Goal: Information Seeking & Learning: Learn about a topic

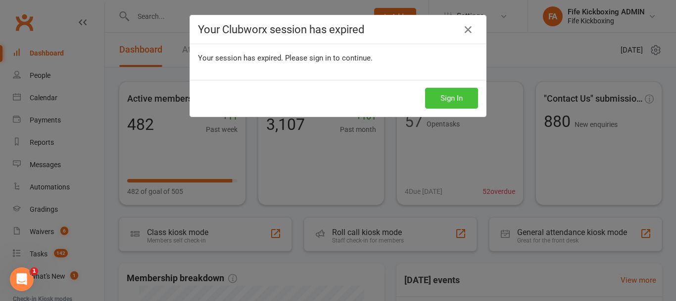
click at [460, 97] on button "Sign In" at bounding box center [451, 98] width 53 height 21
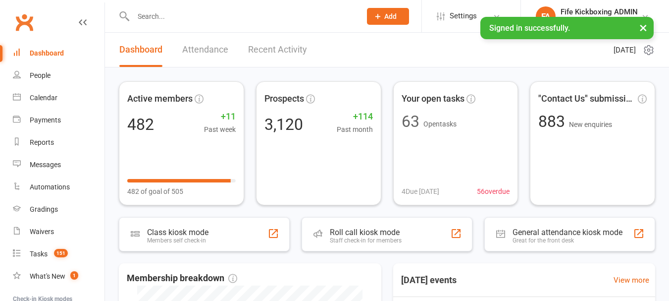
click at [641, 29] on button "×" at bounding box center [643, 27] width 18 height 21
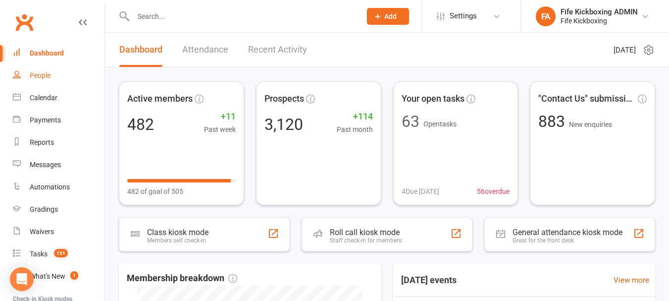
click at [51, 81] on link "People" at bounding box center [59, 75] width 92 height 22
click at [52, 93] on ui-view "Prospect Member Non-attending contact Class / event Appointment Grading event T…" at bounding box center [334, 293] width 669 height 583
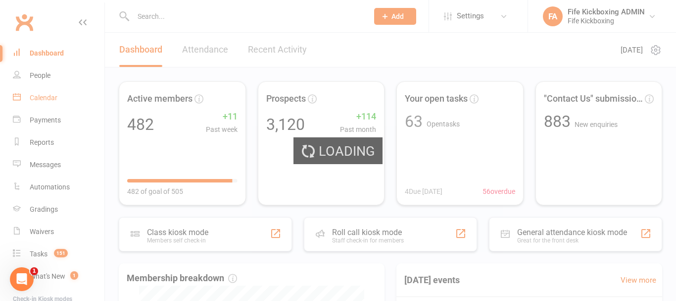
select select "100"
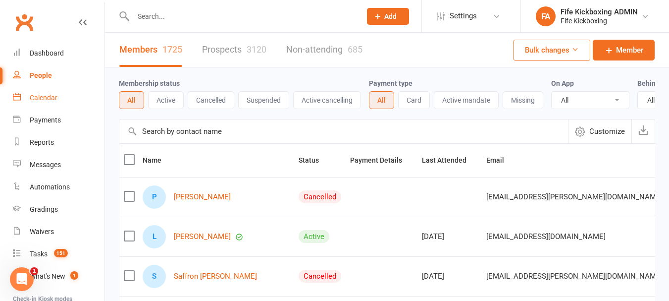
click at [33, 98] on div "Calendar" at bounding box center [44, 98] width 28 height 8
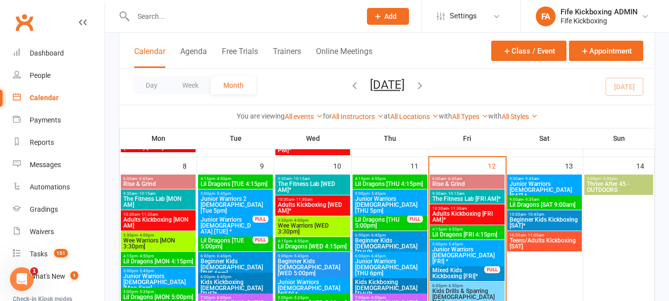
scroll to position [347, 0]
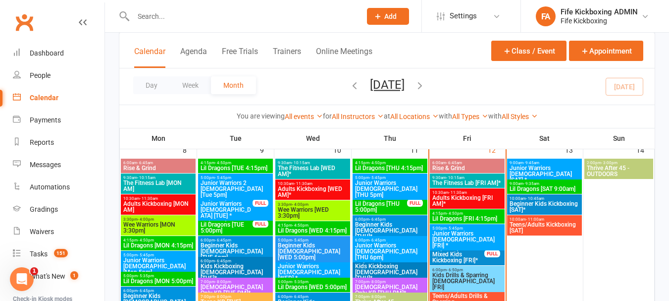
click at [470, 228] on span "5:00pm - 5:45pm" at bounding box center [467, 228] width 71 height 4
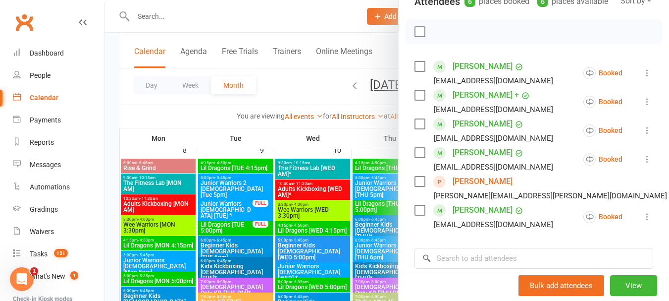
scroll to position [149, 0]
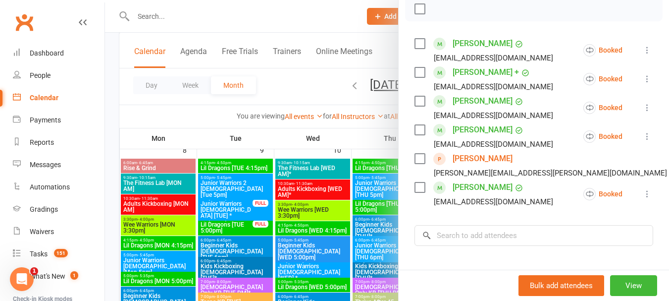
click at [479, 166] on link "Dana Penman" at bounding box center [482, 158] width 60 height 16
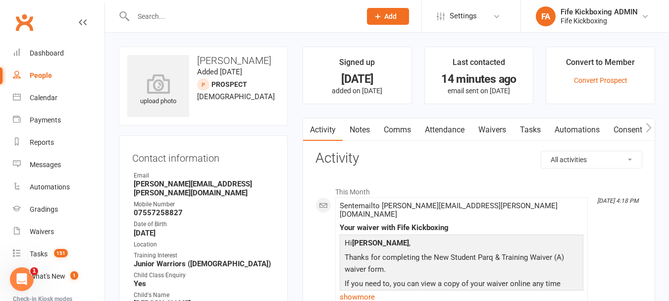
click at [449, 126] on link "Attendance" at bounding box center [444, 129] width 53 height 23
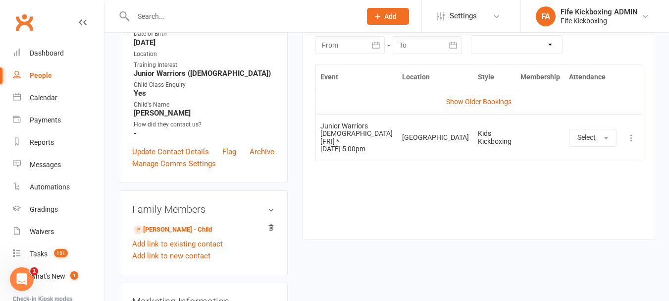
scroll to position [198, 0]
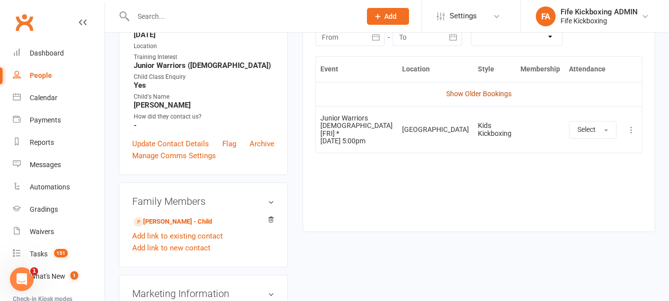
click at [488, 92] on link "Show Older Bookings" at bounding box center [478, 94] width 65 height 8
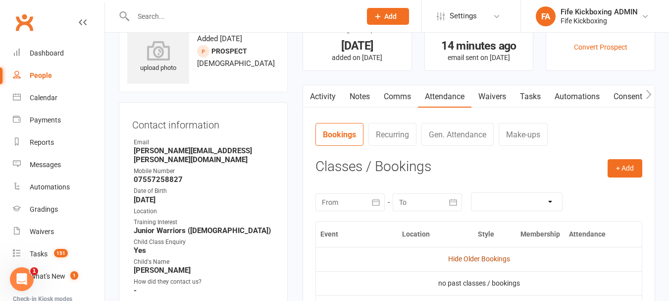
scroll to position [99, 0]
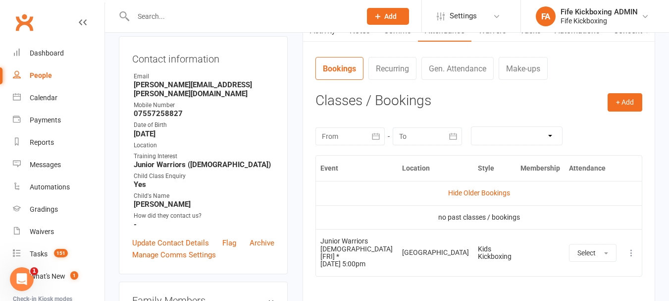
click at [232, 19] on input "text" at bounding box center [242, 16] width 224 height 14
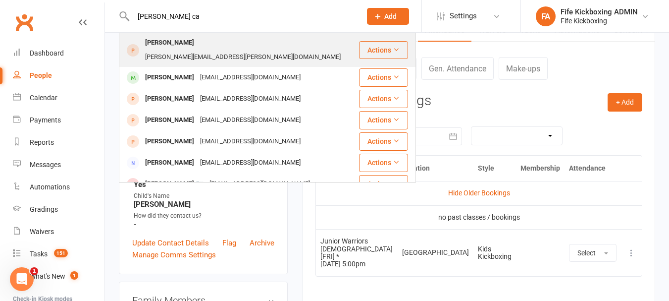
type input "Maxwell ca"
click at [213, 50] on div "sherri.maxwell@btinternet.com" at bounding box center [242, 57] width 201 height 14
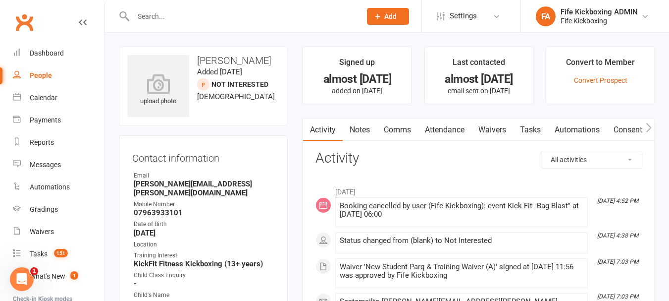
click at [167, 9] on input "text" at bounding box center [242, 16] width 224 height 14
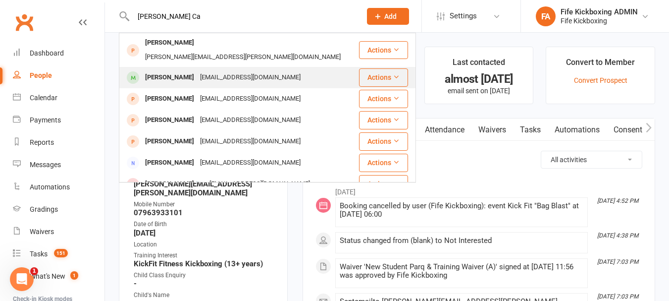
type input "maxwell Ca"
click at [176, 70] on div "Maxwell Campbell" at bounding box center [169, 77] width 55 height 14
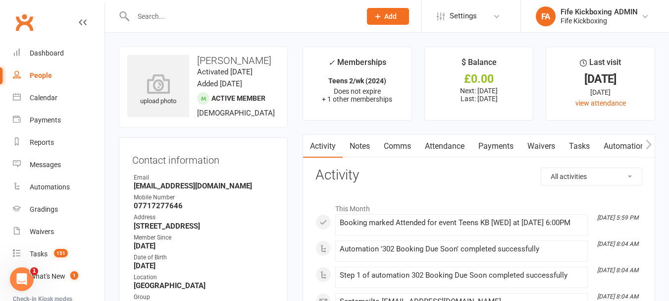
click at [443, 143] on link "Attendance" at bounding box center [444, 146] width 53 height 23
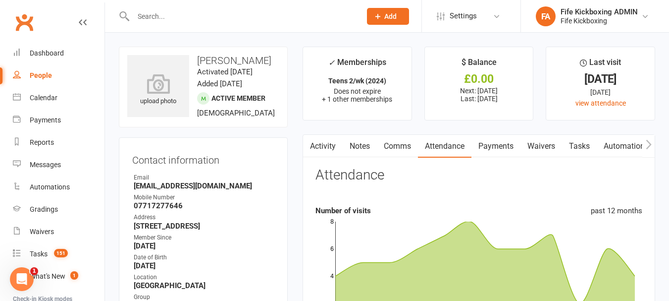
click at [335, 141] on link "Activity" at bounding box center [323, 146] width 40 height 23
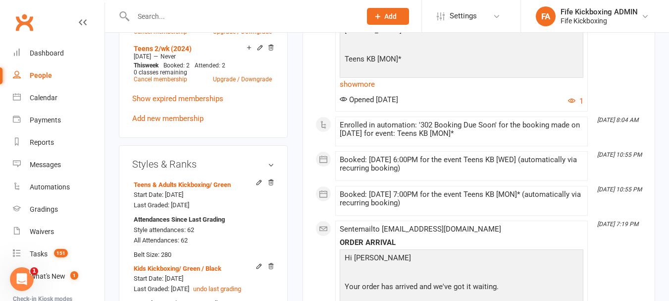
scroll to position [644, 0]
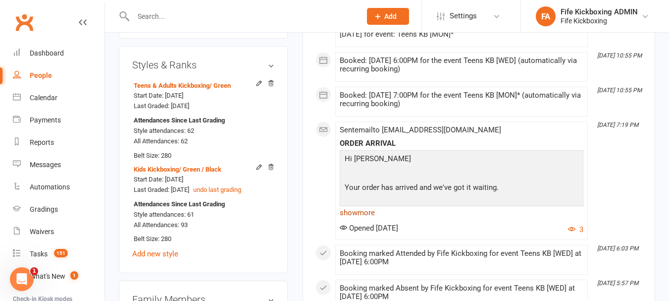
click at [369, 219] on link "show more" at bounding box center [462, 212] width 244 height 14
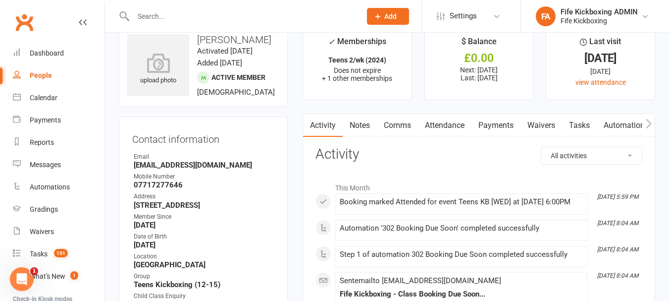
scroll to position [0, 0]
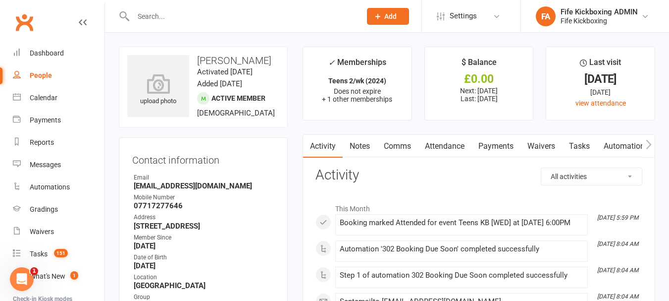
click at [411, 144] on link "Comms" at bounding box center [397, 146] width 41 height 23
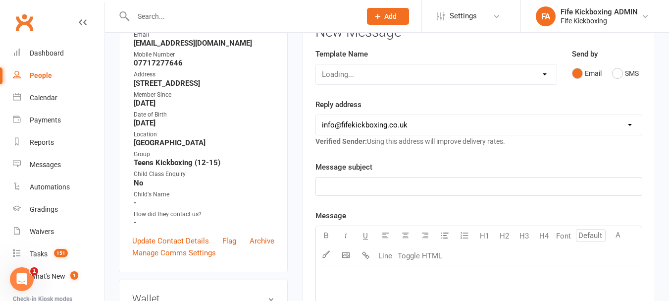
scroll to position [149, 0]
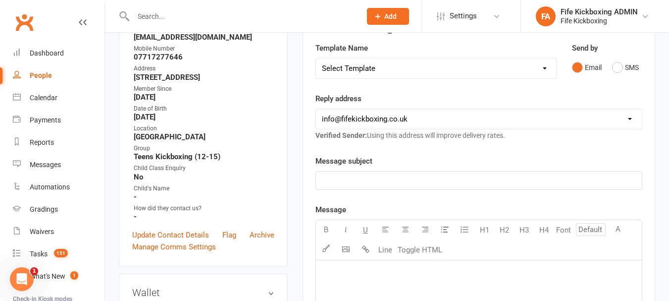
click at [389, 70] on select "Select Template [Email] 0105 - May Joining Offer [Email] 1100 - New Member - 2-…" at bounding box center [436, 68] width 241 height 20
click at [438, 56] on div "Template Name Select Template [Email] 0105 - May Joining Offer [Email] 1100 - N…" at bounding box center [436, 60] width 242 height 37
click at [412, 179] on p "﻿" at bounding box center [479, 180] width 314 height 12
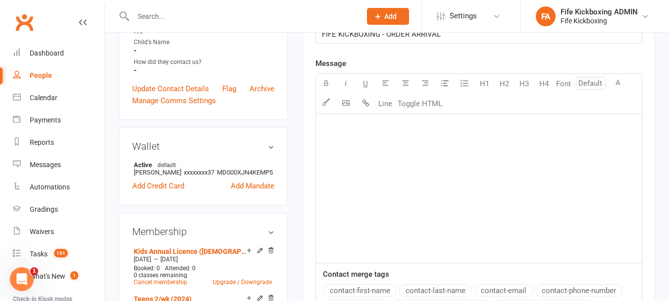
scroll to position [297, 0]
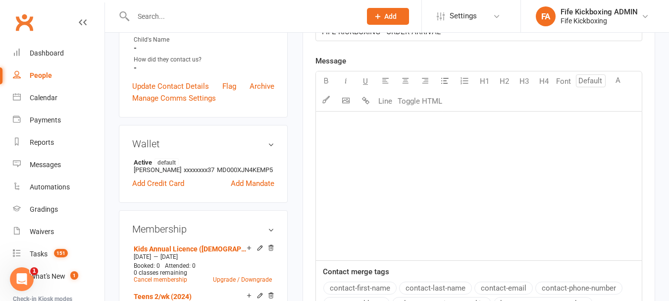
click at [387, 123] on p "﻿" at bounding box center [479, 124] width 314 height 12
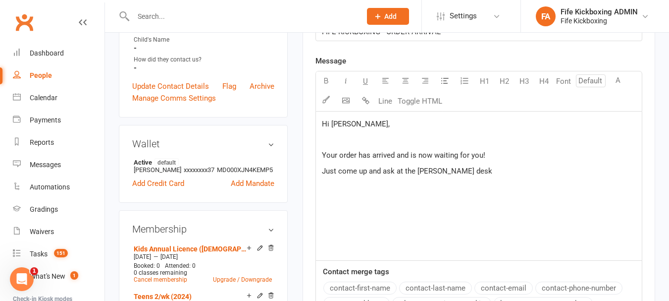
click at [424, 171] on span "Just come up and ask at the frint desk" at bounding box center [407, 170] width 170 height 9
click at [453, 175] on p "Just come up and ask at the front desk" at bounding box center [479, 171] width 314 height 12
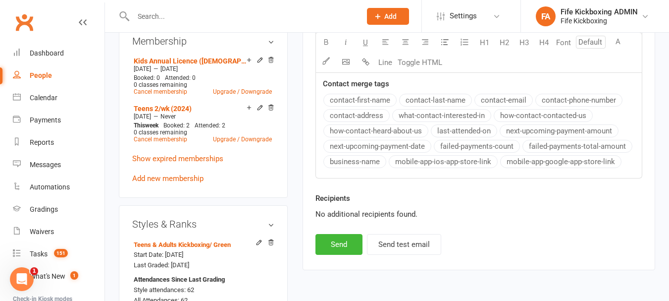
scroll to position [495, 0]
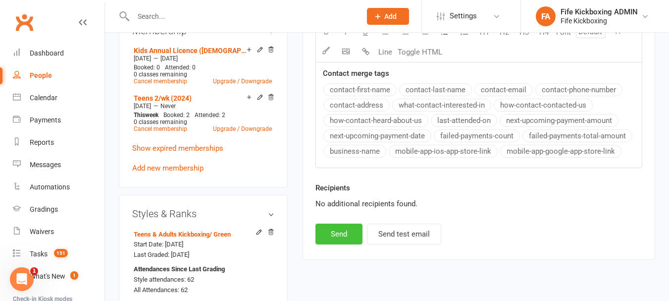
click at [351, 233] on button "Send" at bounding box center [338, 233] width 47 height 21
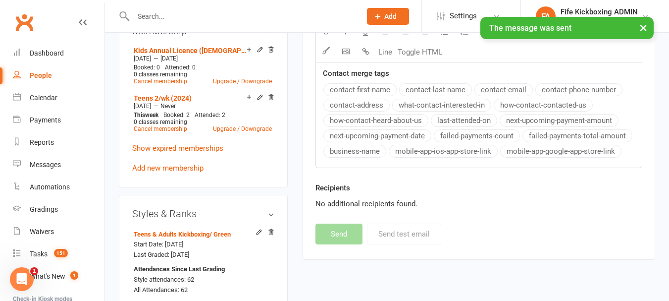
click at [641, 33] on button "×" at bounding box center [643, 27] width 18 height 21
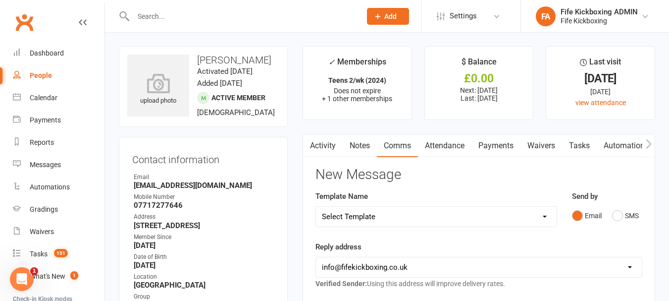
scroll to position [0, 0]
click at [33, 97] on div "Calendar" at bounding box center [44, 98] width 28 height 8
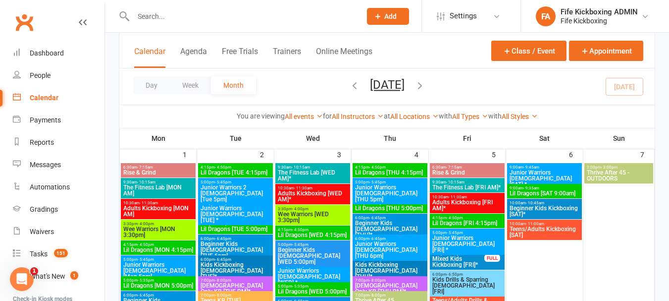
scroll to position [50, 0]
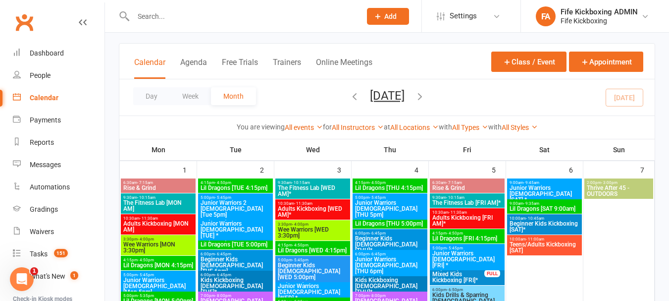
click at [487, 247] on span "5:00pm - 5:45pm" at bounding box center [467, 248] width 71 height 4
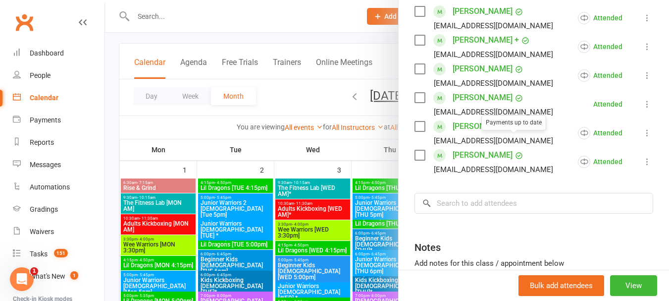
scroll to position [198, 0]
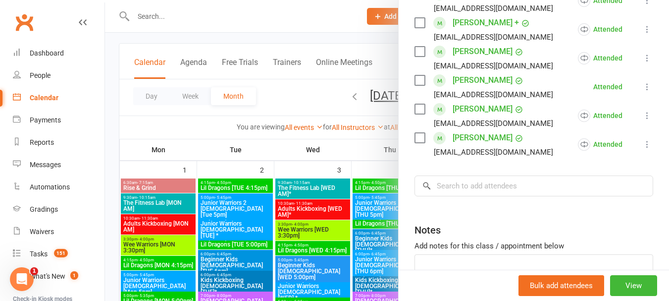
click at [344, 225] on div at bounding box center [387, 150] width 564 height 301
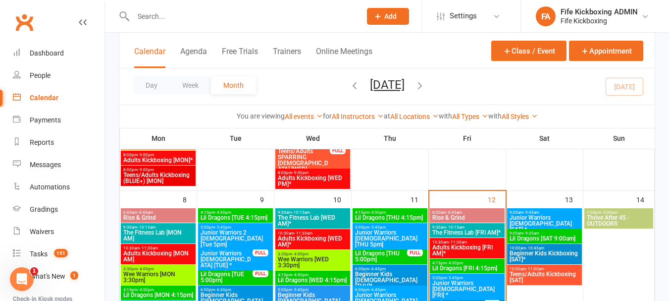
scroll to position [347, 0]
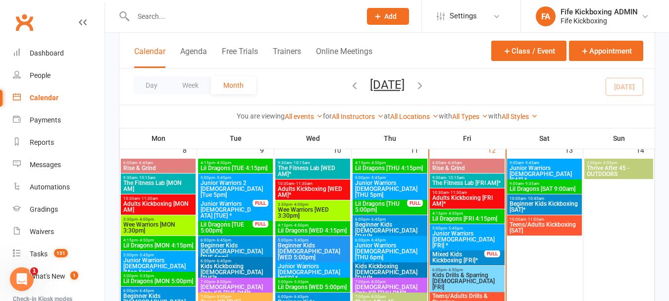
click at [485, 213] on span "4:15pm - 4:50pm" at bounding box center [467, 213] width 71 height 4
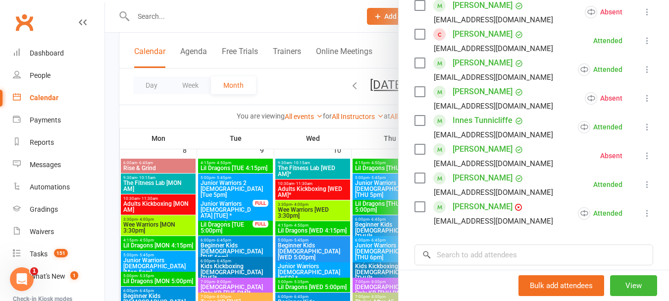
scroll to position [297, 0]
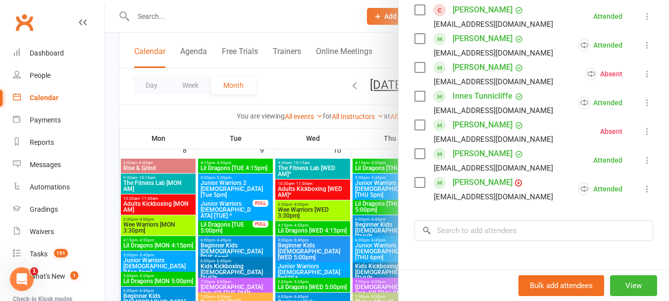
click at [352, 216] on div at bounding box center [387, 150] width 564 height 301
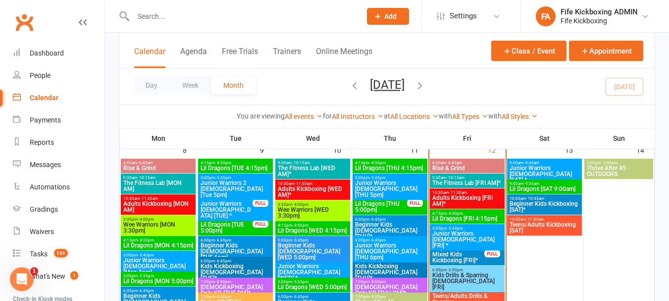
click at [476, 211] on span "4:15pm - 4:50pm" at bounding box center [467, 213] width 71 height 4
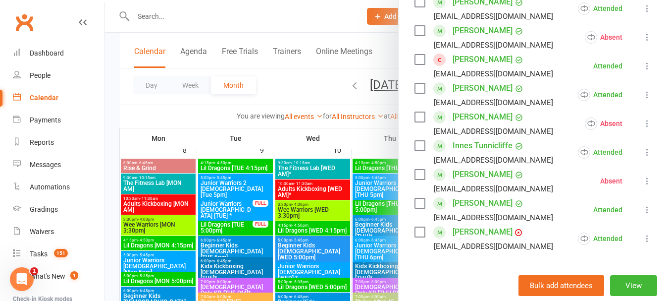
scroll to position [347, 0]
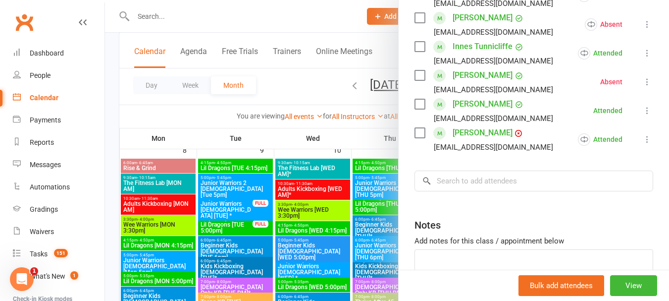
click at [355, 217] on div at bounding box center [387, 150] width 564 height 301
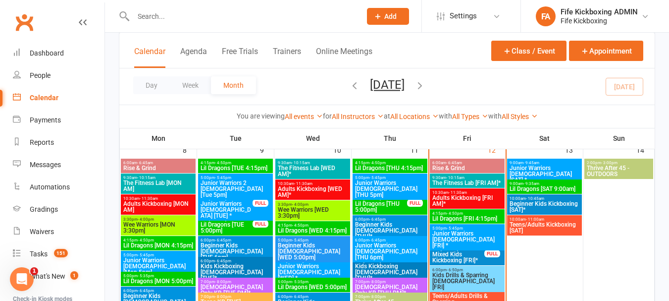
click at [494, 226] on span "5:00pm - 5:45pm" at bounding box center [467, 228] width 71 height 4
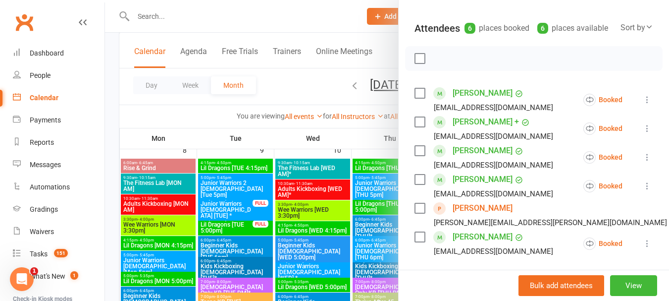
scroll to position [149, 0]
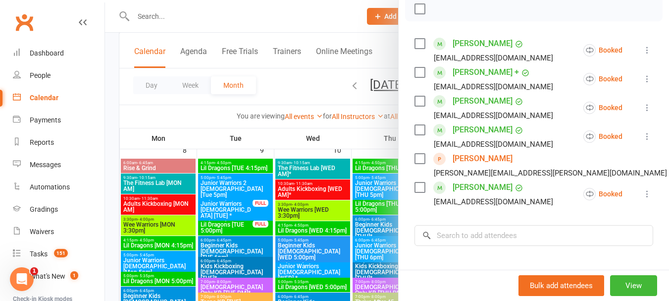
click at [479, 166] on link "Dana Penman" at bounding box center [482, 158] width 60 height 16
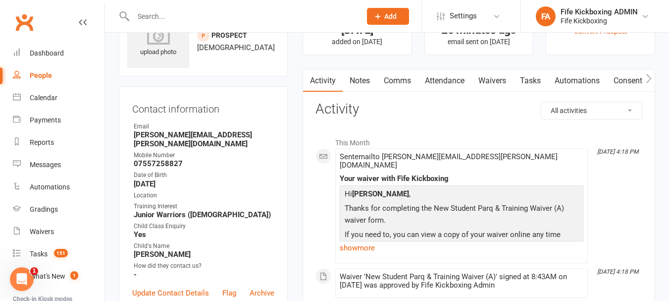
scroll to position [50, 0]
click at [456, 76] on link "Attendance" at bounding box center [444, 80] width 53 height 23
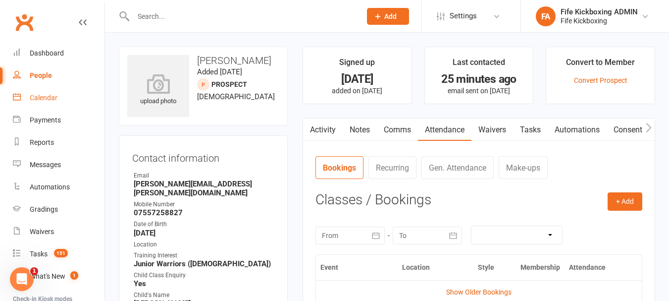
click at [57, 96] on link "Calendar" at bounding box center [59, 98] width 92 height 22
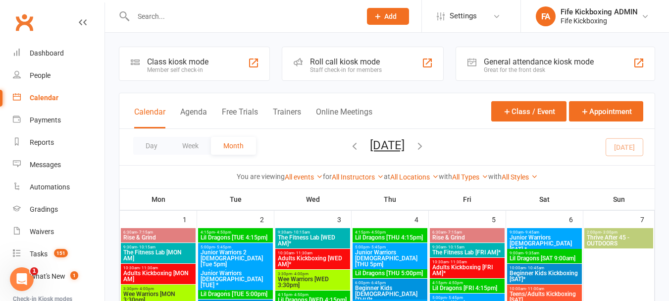
scroll to position [99, 0]
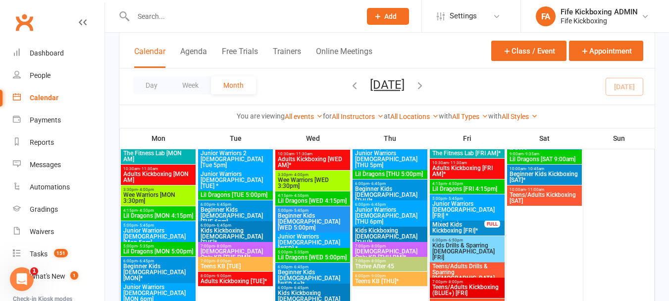
click at [469, 184] on span "4:15pm - 4:50pm" at bounding box center [467, 183] width 71 height 4
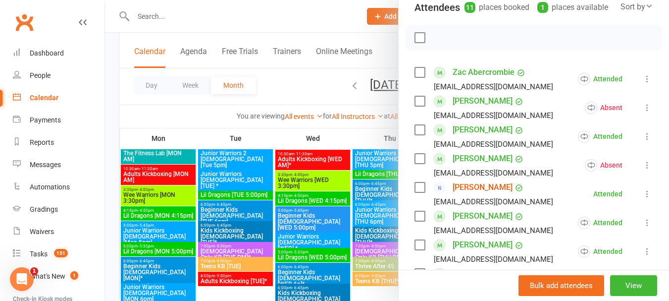
scroll to position [149, 0]
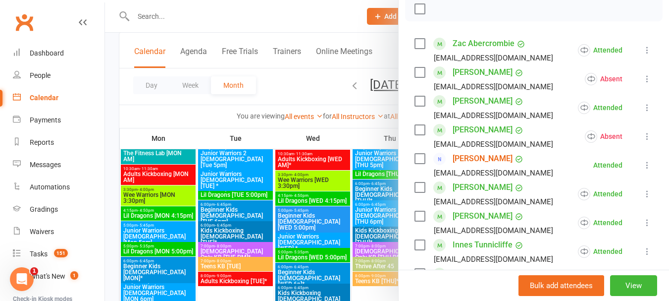
click at [325, 188] on div at bounding box center [387, 150] width 564 height 301
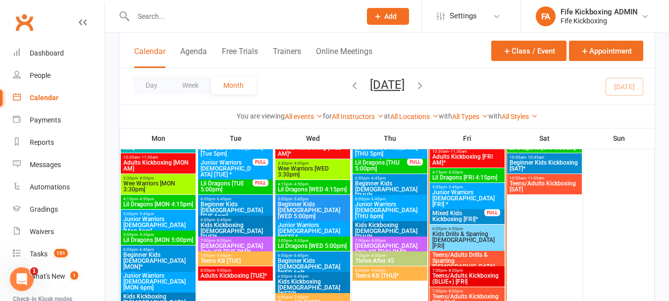
scroll to position [396, 0]
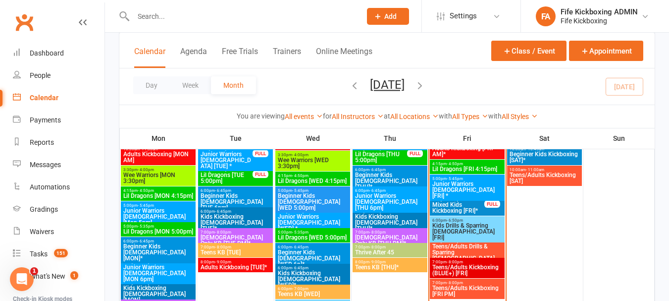
click at [452, 177] on span "- 5:45pm" at bounding box center [455, 178] width 16 height 4
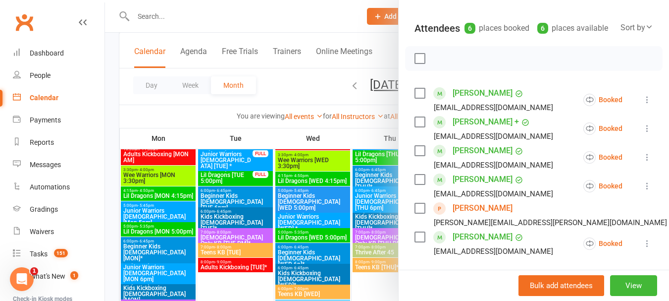
scroll to position [149, 0]
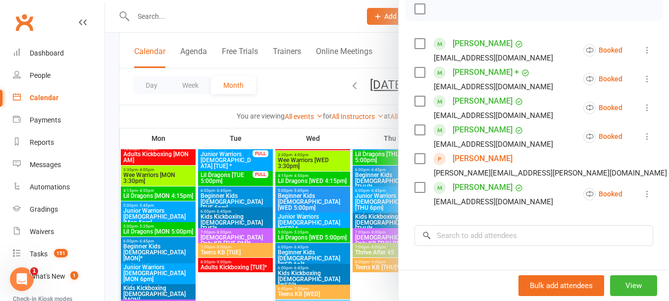
click at [251, 192] on div at bounding box center [387, 150] width 564 height 301
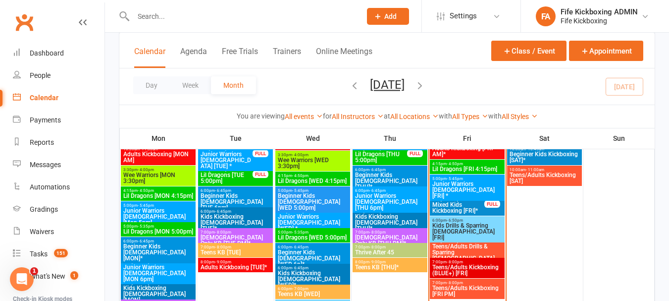
click at [451, 203] on span "Mixed Kids Kickboxing [FRI]*" at bounding box center [458, 207] width 53 height 12
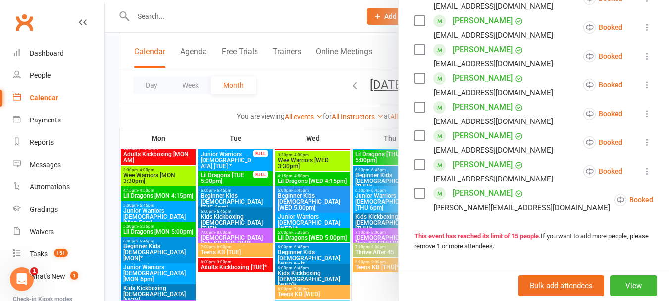
scroll to position [425, 0]
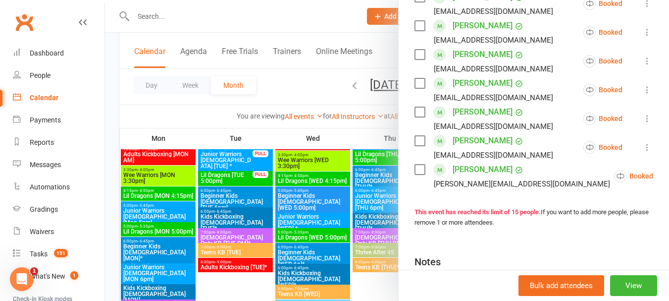
drag, startPoint x: 285, startPoint y: 244, endPoint x: 442, endPoint y: 222, distance: 158.4
click at [288, 243] on div at bounding box center [387, 150] width 564 height 301
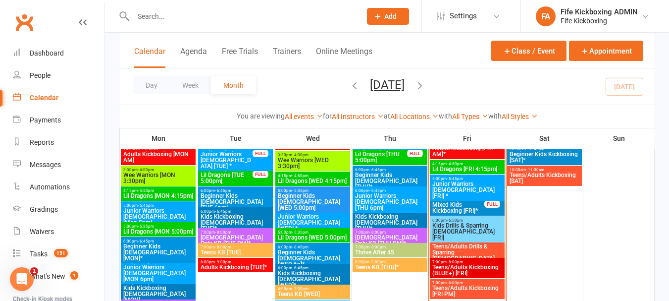
click at [484, 223] on span "Kids Drills & Sparring 7-11yo [FRI]" at bounding box center [467, 231] width 71 height 18
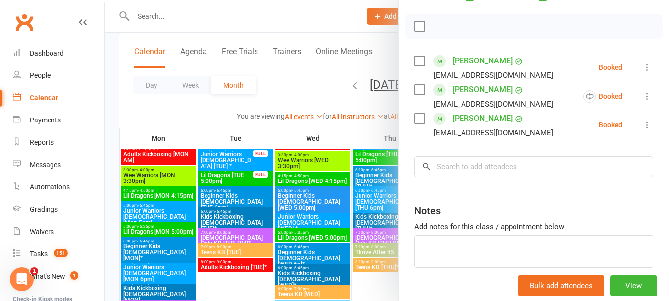
scroll to position [149, 0]
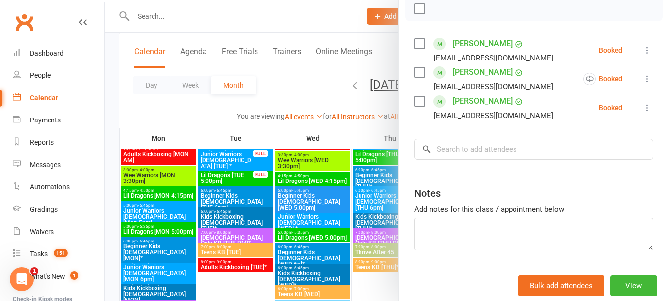
click at [351, 192] on div at bounding box center [387, 150] width 564 height 301
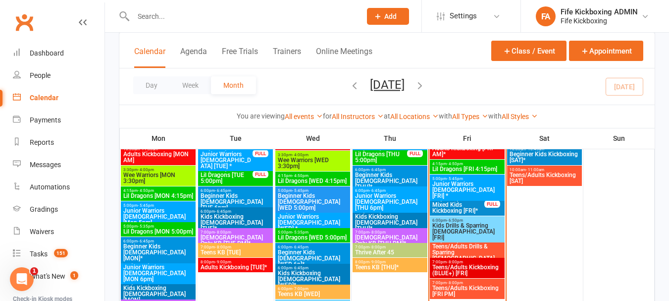
click at [478, 243] on span "Teens/Adults Drills & Sparring 12+yo [FRI]*" at bounding box center [467, 255] width 71 height 24
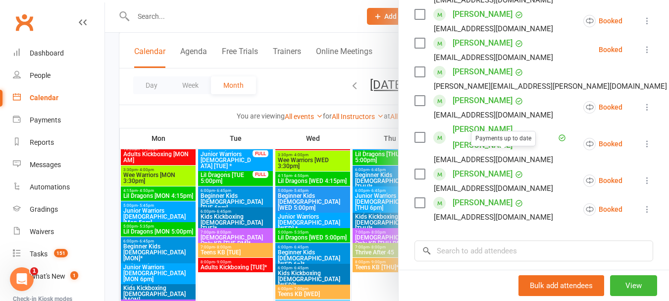
scroll to position [474, 0]
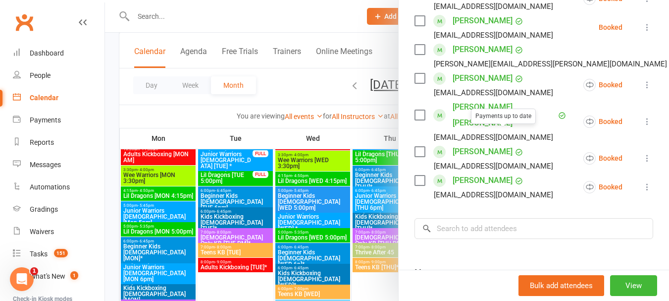
click at [374, 182] on div at bounding box center [387, 150] width 564 height 301
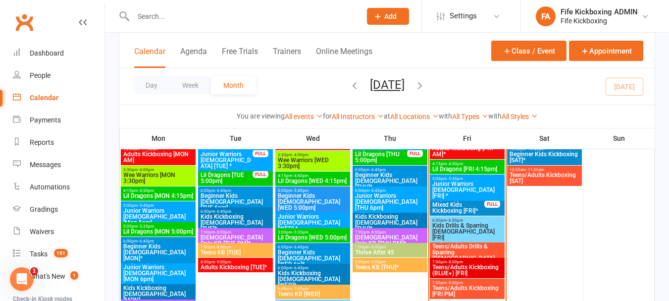
click at [468, 244] on span "Teens/Adults Drills & Sparring 12+yo [FRI]*" at bounding box center [467, 255] width 71 height 24
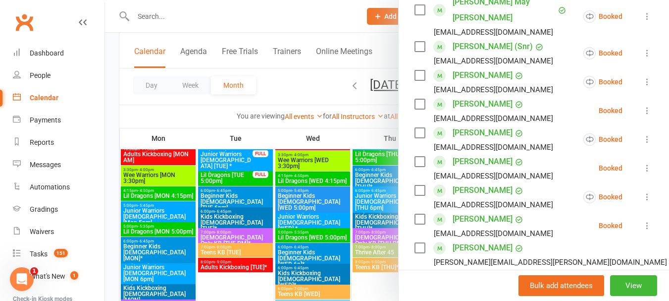
scroll to position [0, 0]
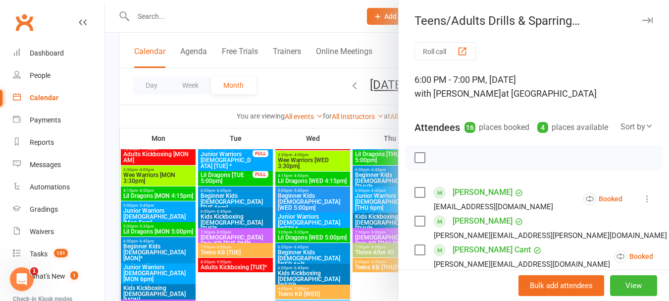
drag, startPoint x: 336, startPoint y: 207, endPoint x: 368, endPoint y: 207, distance: 32.2
click at [336, 207] on div at bounding box center [387, 150] width 564 height 301
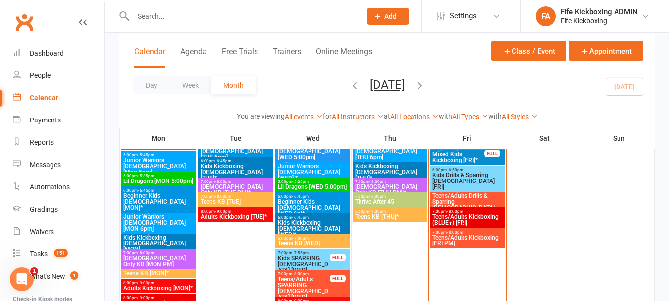
scroll to position [446, 0]
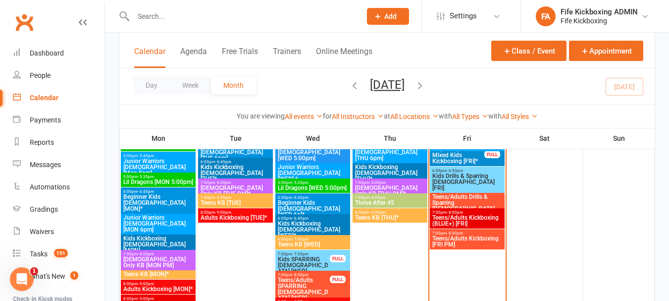
click at [455, 219] on span "Teens/Adults Kickboxing (BLUE+) [FRI]" at bounding box center [467, 220] width 71 height 12
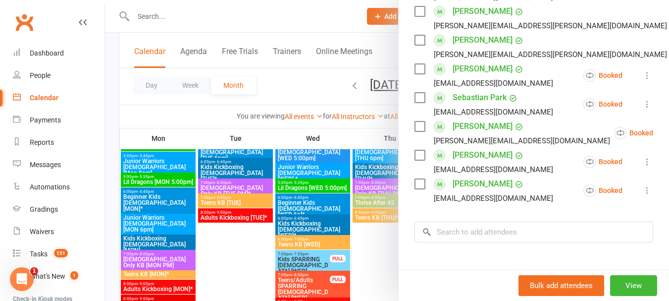
scroll to position [396, 0]
click at [323, 228] on div at bounding box center [387, 150] width 564 height 301
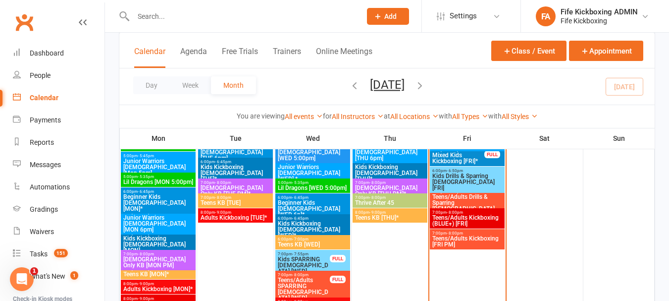
click at [471, 236] on span "Teens/Adults Kickboxing [FRI PM]" at bounding box center [467, 241] width 71 height 12
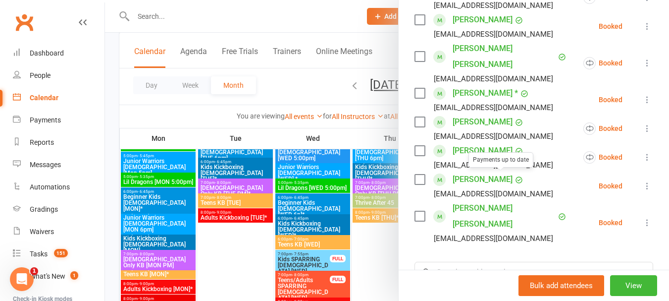
scroll to position [248, 0]
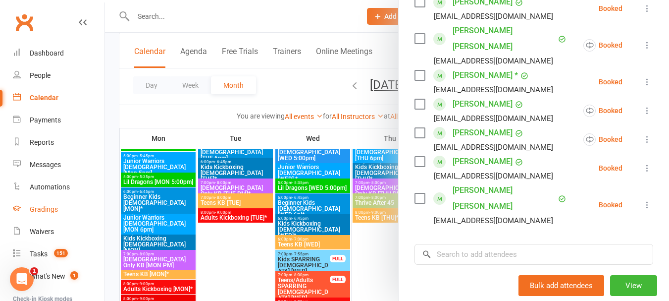
click at [47, 211] on div "Gradings" at bounding box center [44, 209] width 28 height 8
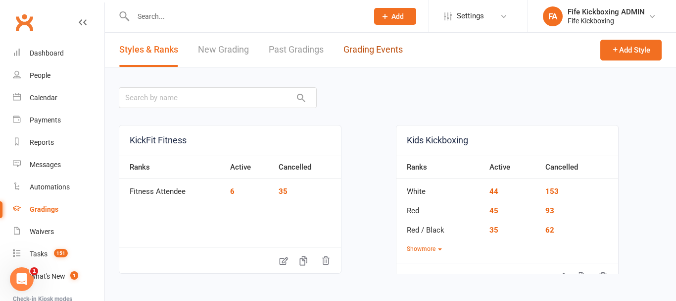
click at [374, 52] on link "Grading Events" at bounding box center [373, 50] width 59 height 34
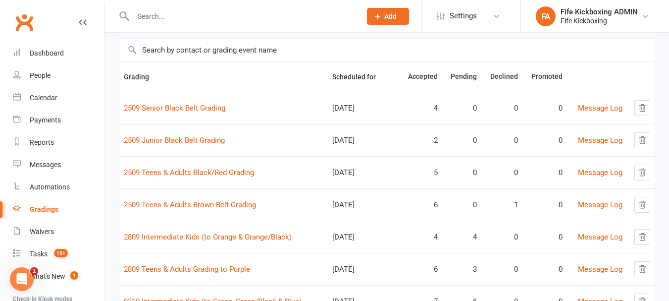
scroll to position [50, 0]
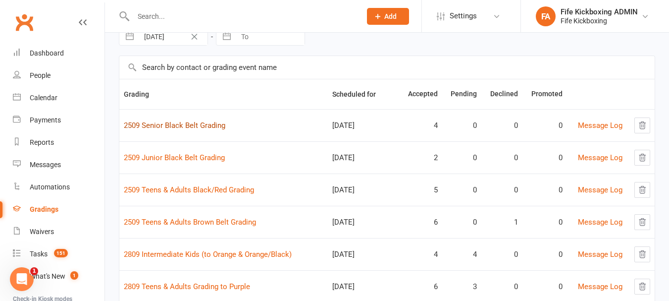
click at [185, 127] on link "2509 Senior Black Belt Grading" at bounding box center [174, 125] width 101 height 9
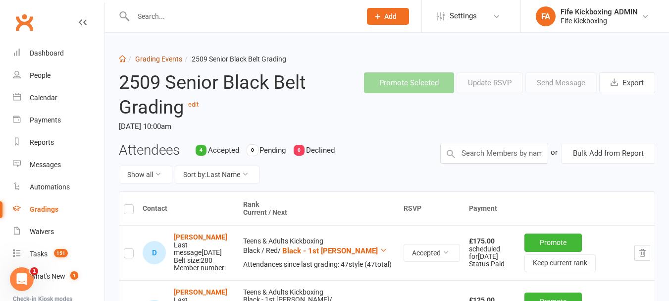
click at [153, 62] on link "Grading Events" at bounding box center [158, 59] width 47 height 8
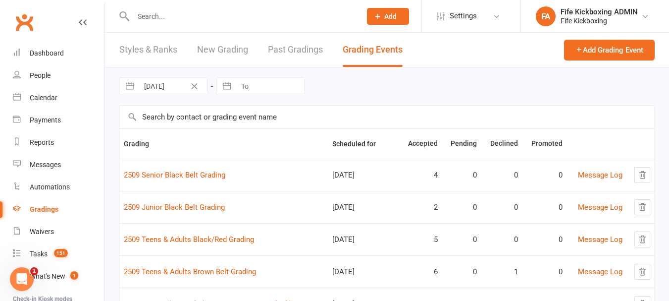
click at [197, 213] on td "2509 Junior Black Belt Grading" at bounding box center [223, 207] width 208 height 32
click at [202, 205] on link "2509 Junior Black Belt Grading" at bounding box center [174, 206] width 101 height 9
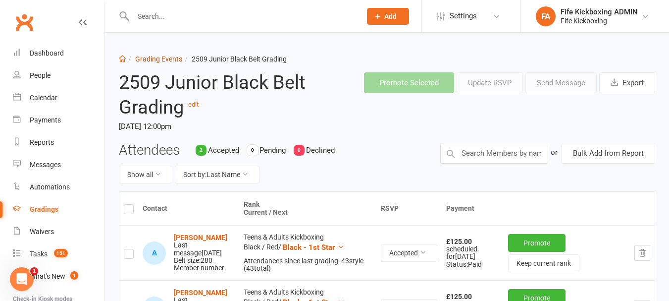
click at [170, 55] on link "Grading Events" at bounding box center [158, 59] width 47 height 8
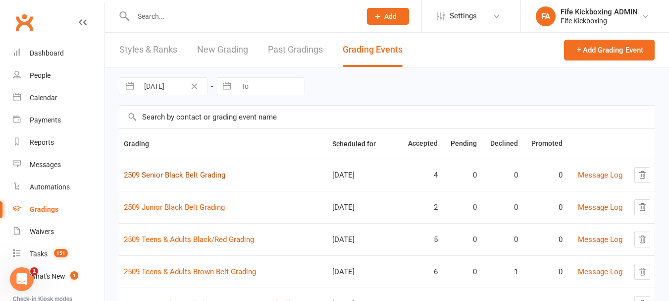
click at [198, 172] on link "2509 Senior Black Belt Grading" at bounding box center [174, 174] width 101 height 9
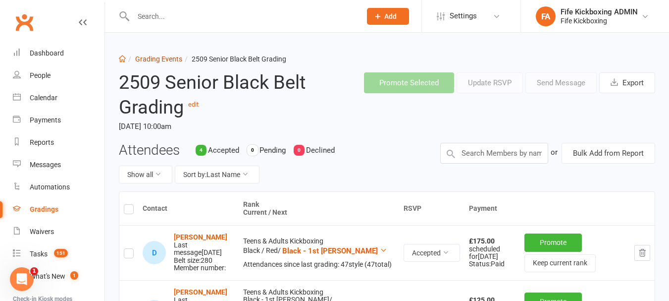
click at [162, 58] on link "Grading Events" at bounding box center [158, 59] width 47 height 8
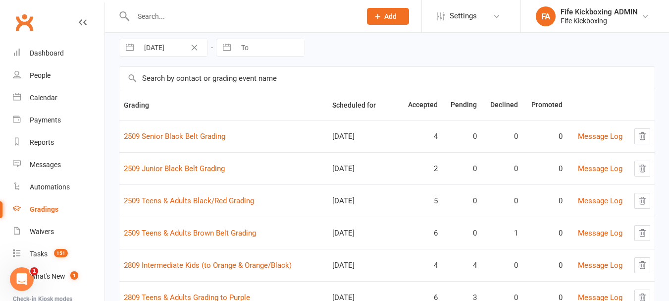
scroll to position [50, 0]
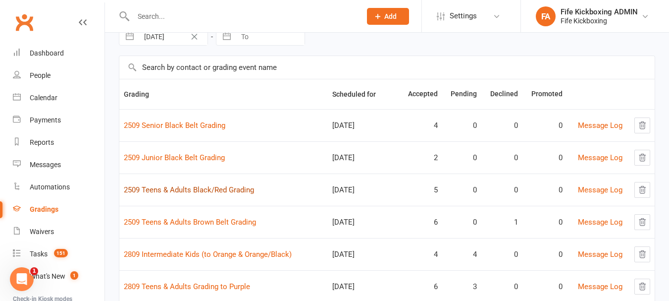
click at [190, 189] on link "2509 Teens & Adults Black/Red Grading" at bounding box center [189, 189] width 130 height 9
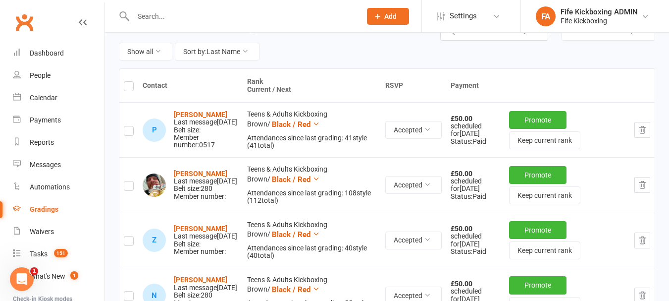
scroll to position [149, 0]
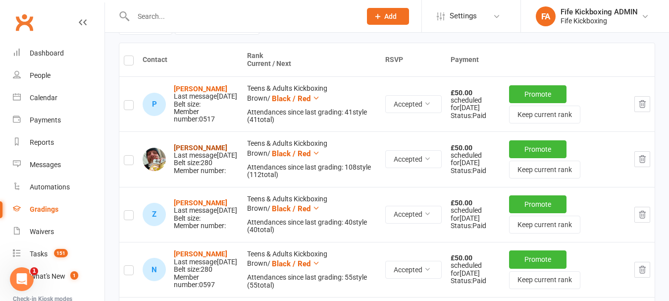
click at [194, 151] on strong "Chris Laird" at bounding box center [200, 148] width 53 height 8
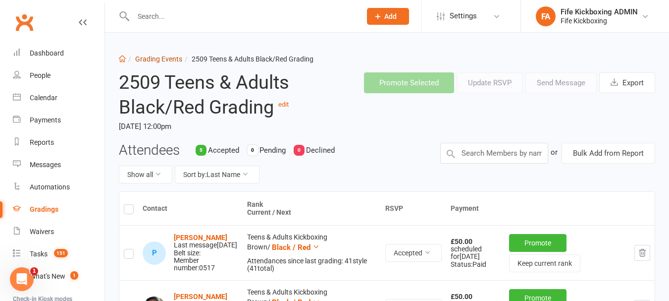
click at [157, 58] on link "Grading Events" at bounding box center [158, 59] width 47 height 8
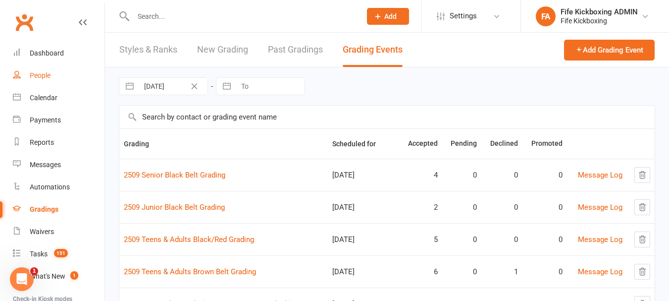
click at [50, 74] on div "People" at bounding box center [40, 75] width 21 height 8
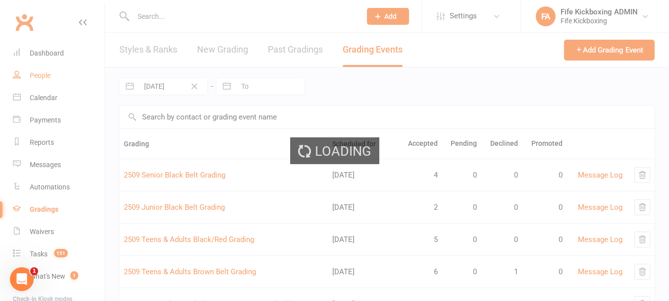
select select "100"
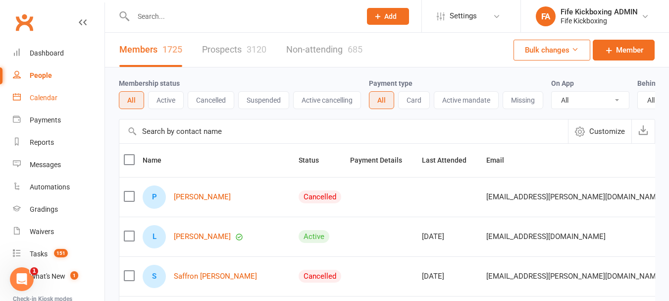
click at [26, 97] on link "Calendar" at bounding box center [59, 98] width 92 height 22
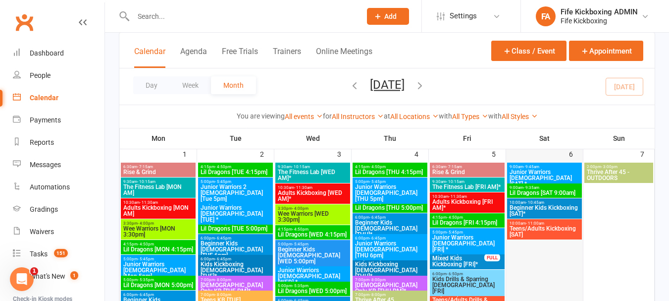
scroll to position [50, 0]
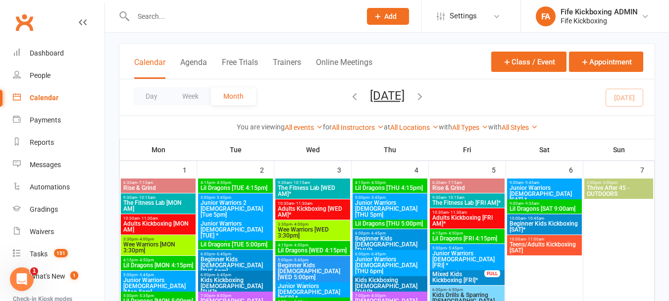
click at [525, 187] on span "Junior Warriors 7-8yo [SAT] *" at bounding box center [544, 194] width 71 height 18
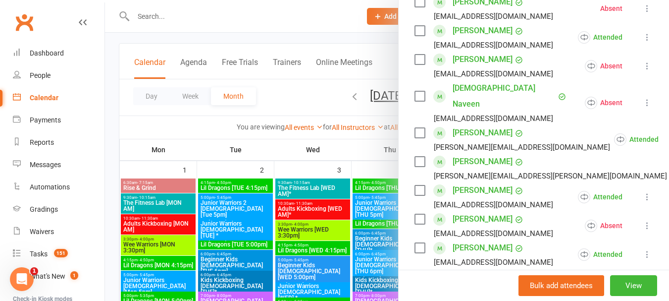
scroll to position [297, 0]
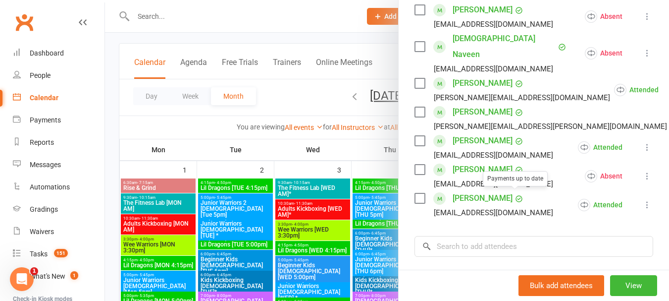
click at [351, 242] on div at bounding box center [387, 150] width 564 height 301
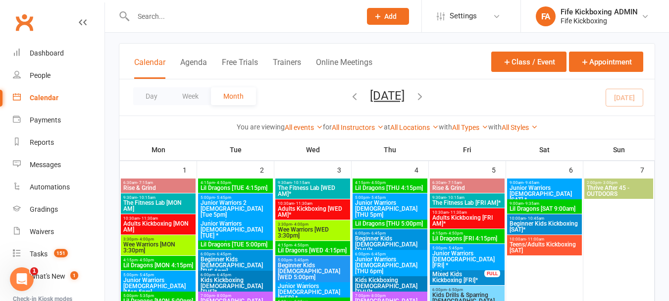
click at [523, 204] on span "- 9:35am" at bounding box center [531, 203] width 16 height 4
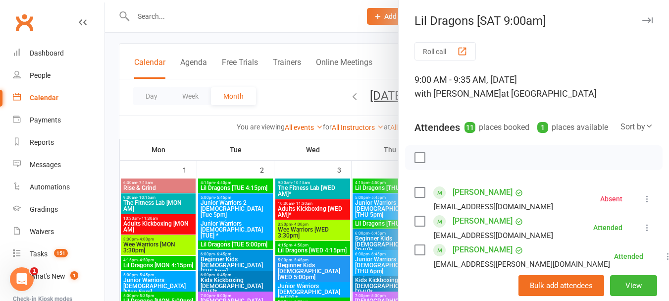
click at [354, 211] on div at bounding box center [387, 150] width 564 height 301
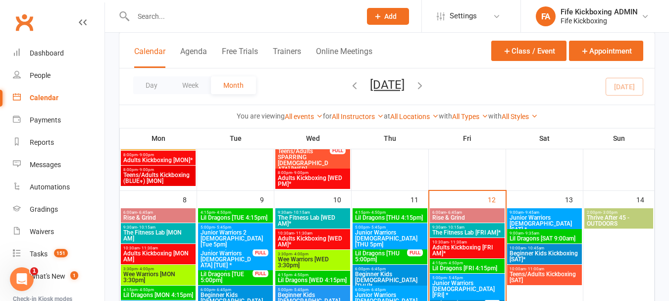
click at [533, 216] on span "Junior Warriors 7-8yo [SAT] *" at bounding box center [544, 223] width 71 height 18
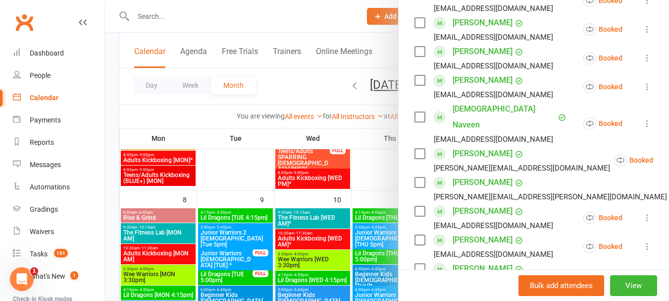
scroll to position [248, 0]
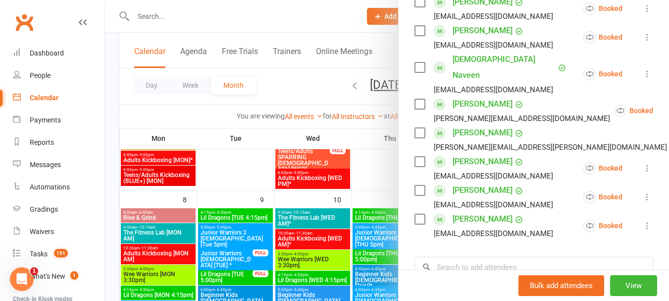
click at [359, 225] on div at bounding box center [387, 150] width 564 height 301
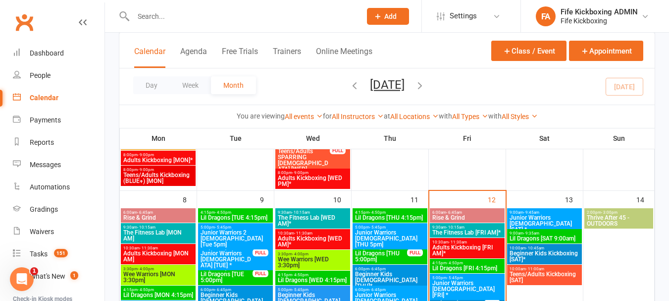
click at [515, 231] on span "9:00am - 9:35am" at bounding box center [544, 233] width 71 height 4
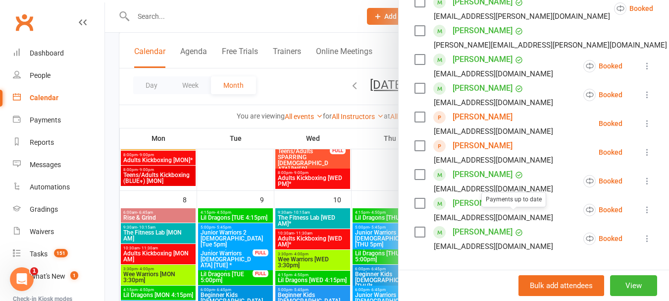
scroll to position [297, 0]
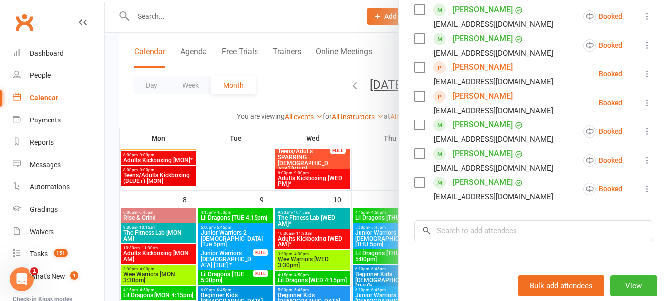
click at [228, 214] on div at bounding box center [387, 150] width 564 height 301
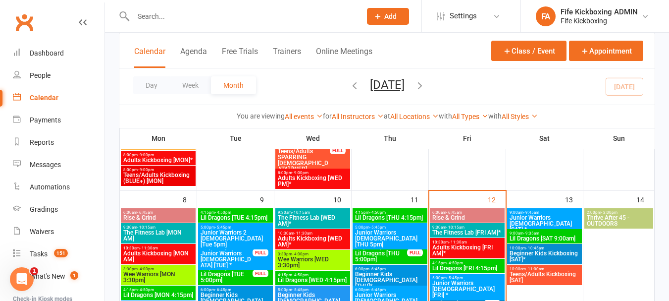
click at [549, 252] on span "Beginner Kids Kickboxing [SAT]*" at bounding box center [544, 256] width 71 height 12
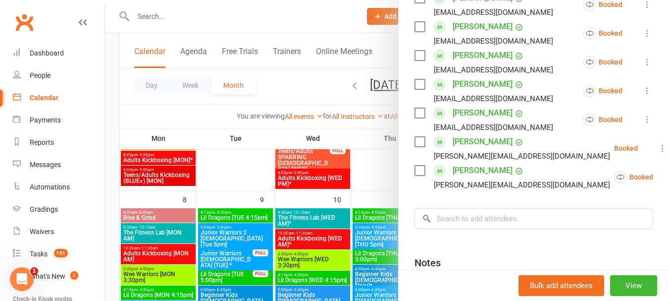
scroll to position [248, 0]
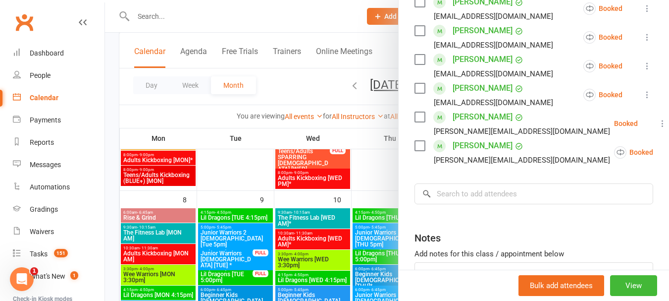
click at [313, 223] on div at bounding box center [387, 150] width 564 height 301
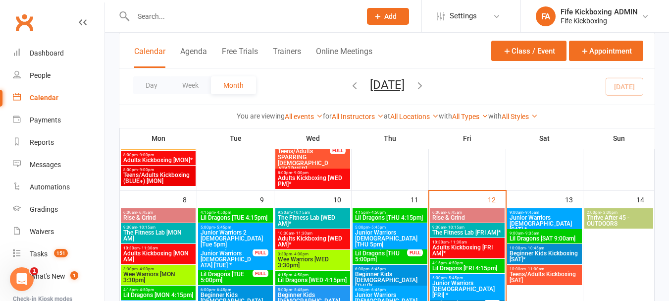
click at [519, 271] on span "Teens/Adults Kickboxing [SAT]" at bounding box center [544, 277] width 71 height 12
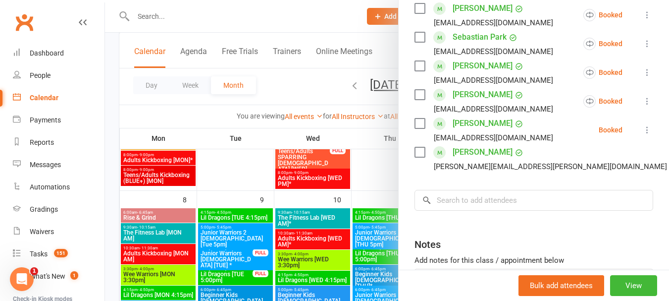
scroll to position [425, 0]
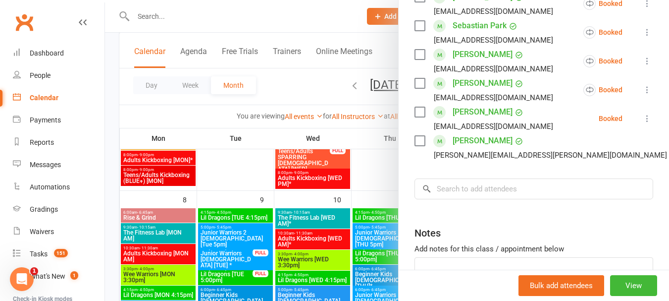
click at [333, 232] on div at bounding box center [387, 150] width 564 height 301
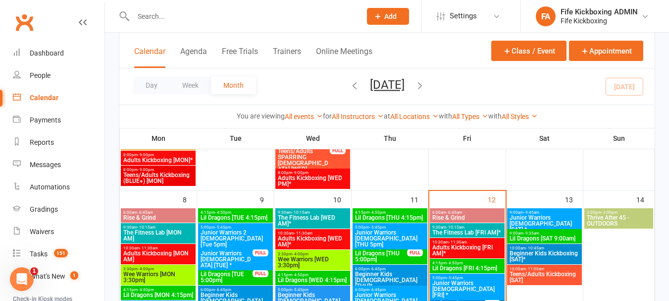
click at [537, 217] on span "Junior Warriors 7-8yo [SAT] *" at bounding box center [544, 223] width 71 height 18
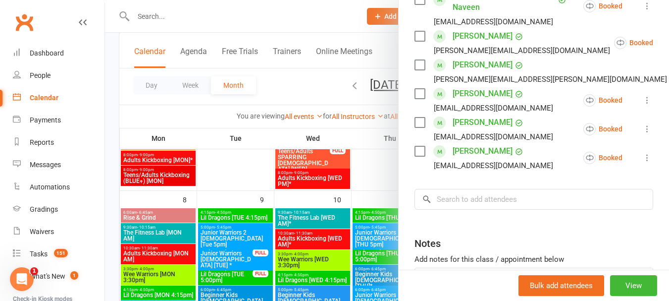
scroll to position [326, 0]
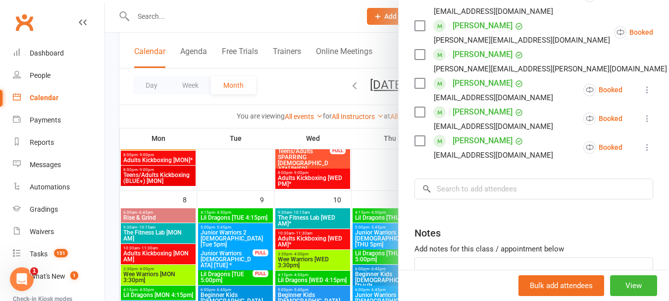
click at [390, 227] on div at bounding box center [387, 150] width 564 height 301
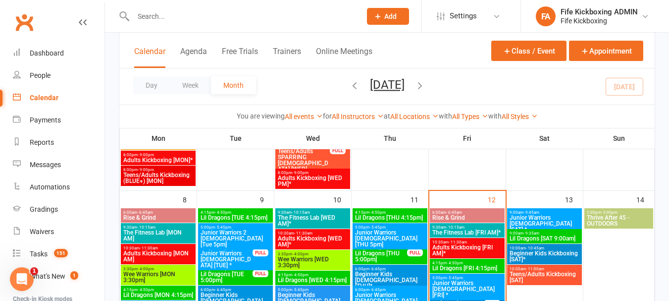
click at [316, 8] on div at bounding box center [236, 16] width 235 height 32
click at [259, 20] on input "text" at bounding box center [242, 16] width 224 height 14
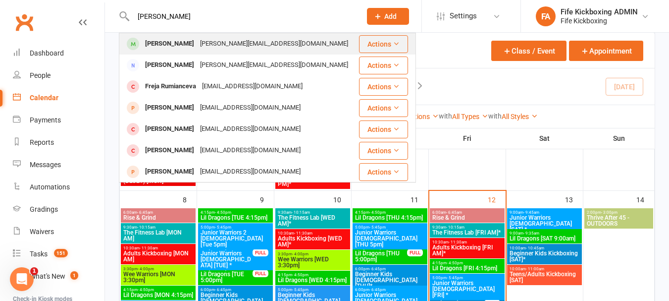
type input "Freya Rumfor"
click at [226, 44] on div "a.rumford@yahoo.com" at bounding box center [274, 44] width 154 height 14
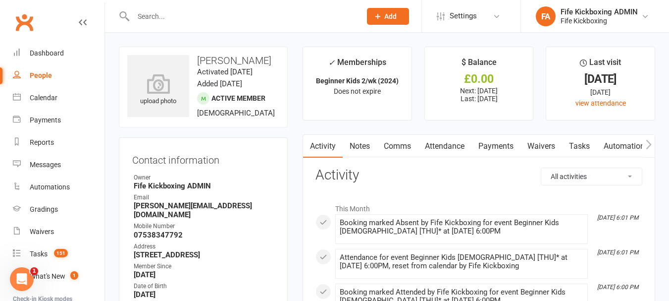
scroll to position [50, 0]
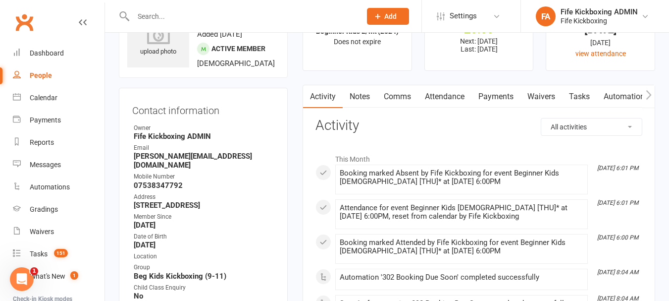
click at [456, 95] on link "Attendance" at bounding box center [444, 96] width 53 height 23
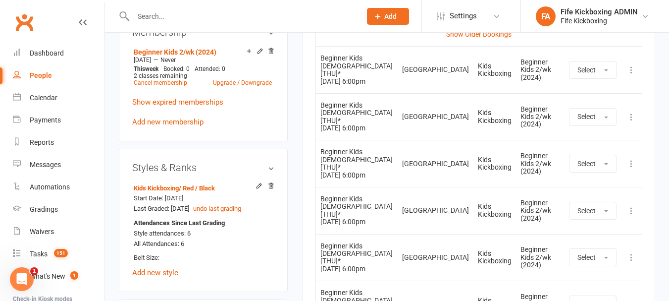
scroll to position [347, 0]
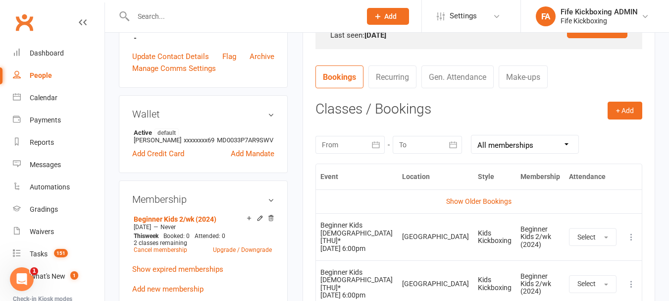
click at [45, 77] on div "People" at bounding box center [41, 75] width 22 height 8
select select "100"
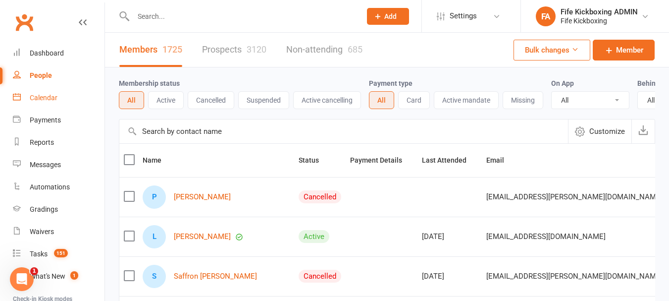
click at [50, 100] on div "Calendar" at bounding box center [44, 98] width 28 height 8
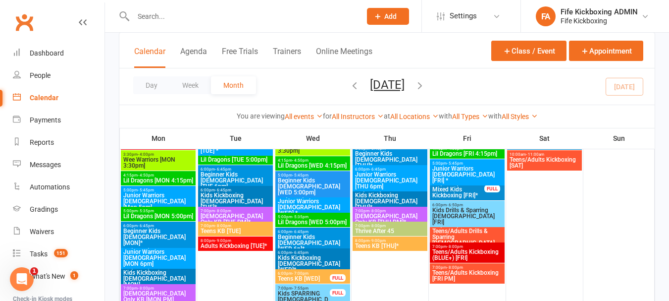
scroll to position [149, 0]
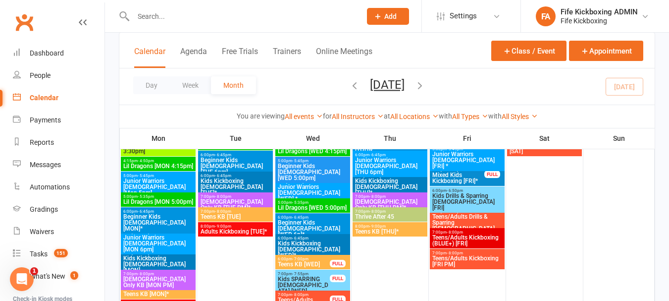
click at [461, 187] on div "6:00pm - 6:50pm Kids Drills & Sparring 7-11yo [FRI]" at bounding box center [467, 199] width 75 height 26
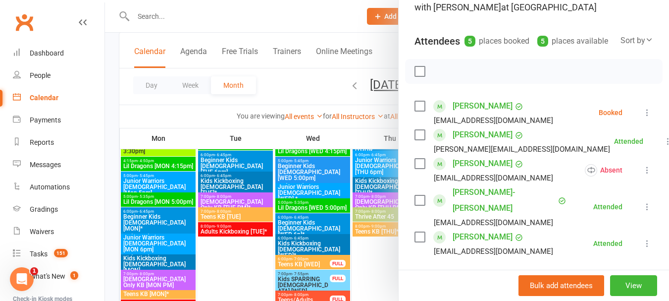
scroll to position [99, 0]
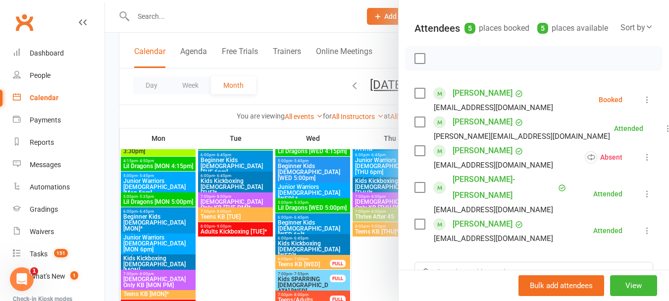
click at [302, 204] on div at bounding box center [387, 150] width 564 height 301
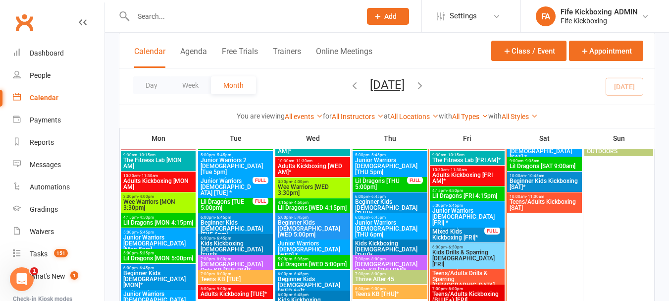
scroll to position [396, 0]
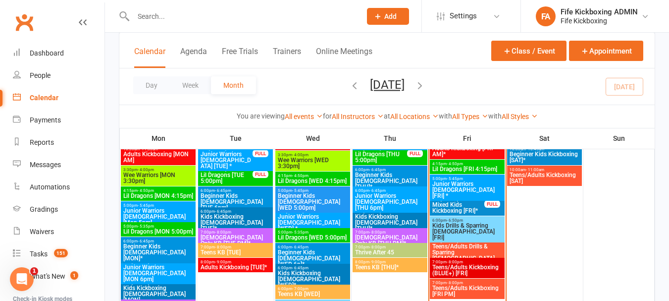
click at [480, 222] on span "Kids Drills & Sparring 7-11yo [FRI]" at bounding box center [467, 231] width 71 height 18
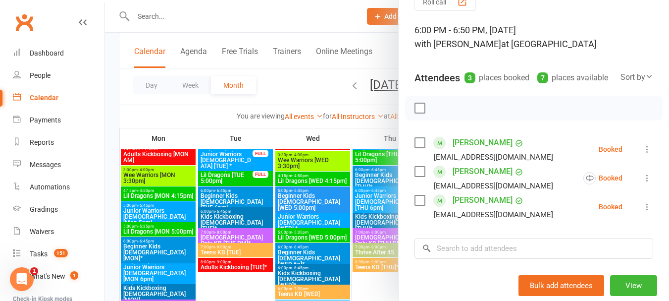
scroll to position [99, 0]
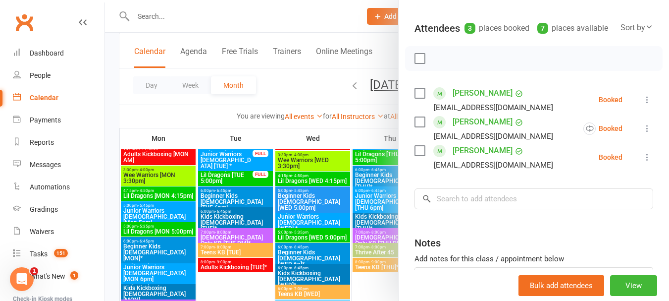
click at [347, 212] on div at bounding box center [387, 150] width 564 height 301
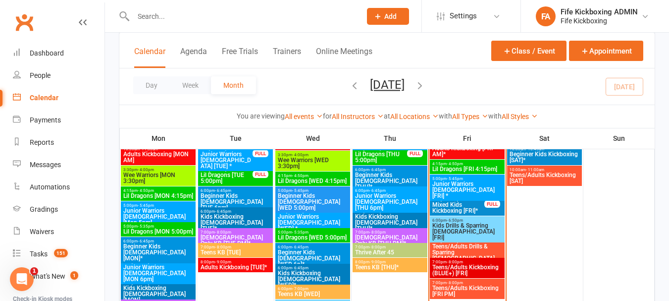
click at [448, 241] on span "- 7:00pm" at bounding box center [455, 241] width 16 height 4
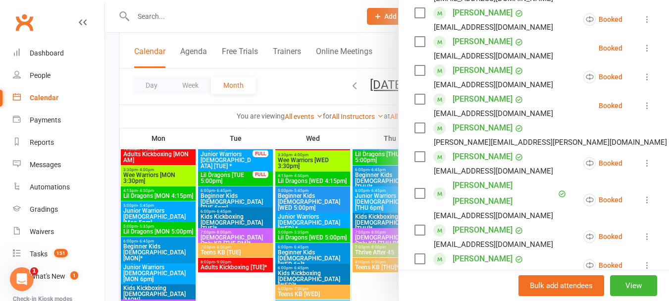
scroll to position [446, 0]
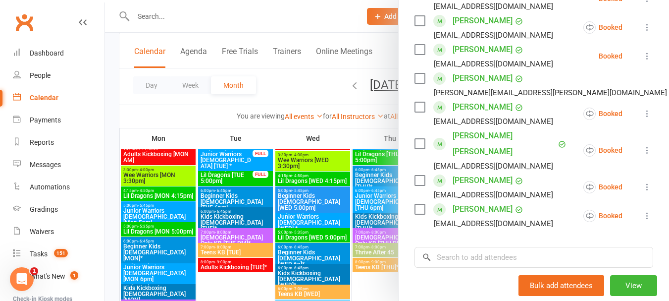
click at [341, 246] on div at bounding box center [387, 150] width 564 height 301
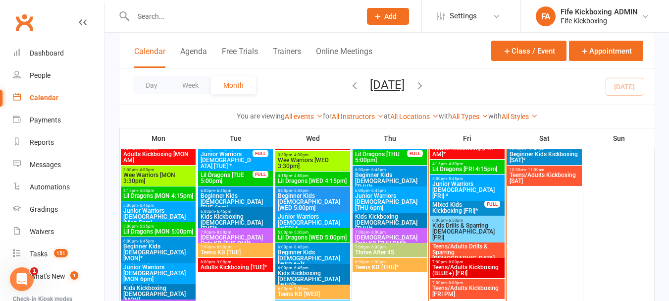
click at [456, 246] on span "Teens/Adults Drills & Sparring 12+yo [FRI]*" at bounding box center [467, 255] width 71 height 24
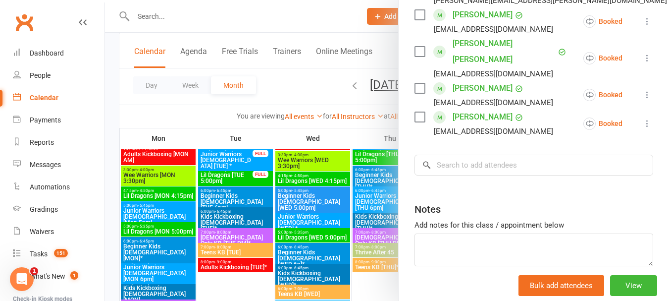
scroll to position [565, 0]
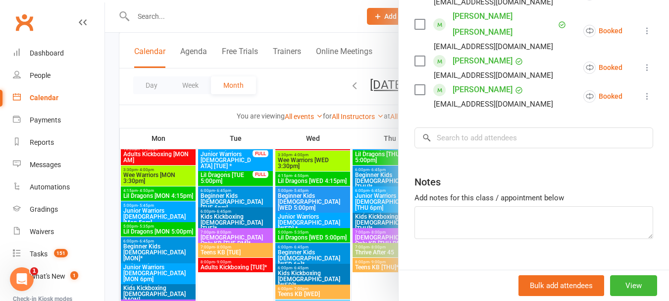
click at [308, 212] on div at bounding box center [387, 150] width 564 height 301
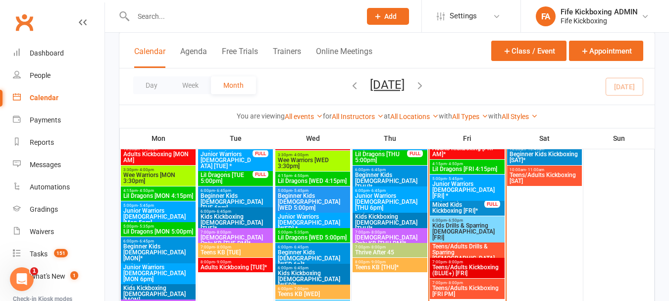
click at [455, 264] on span "Teens/Adults Kickboxing (BLUE+) [FRI]" at bounding box center [467, 270] width 71 height 12
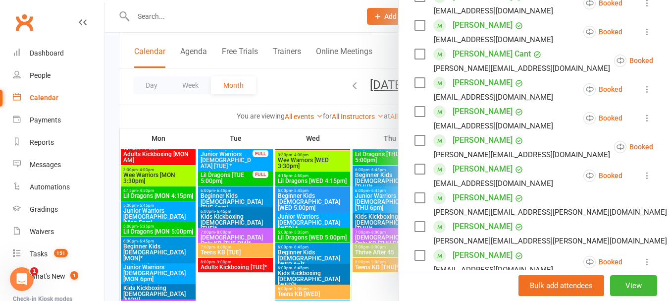
scroll to position [227, 0]
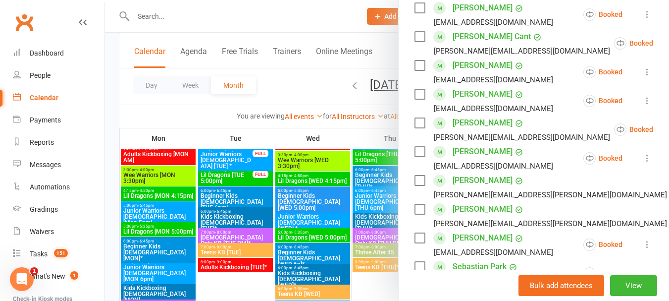
click at [468, 206] on link "Tricia Macintyre" at bounding box center [482, 209] width 60 height 16
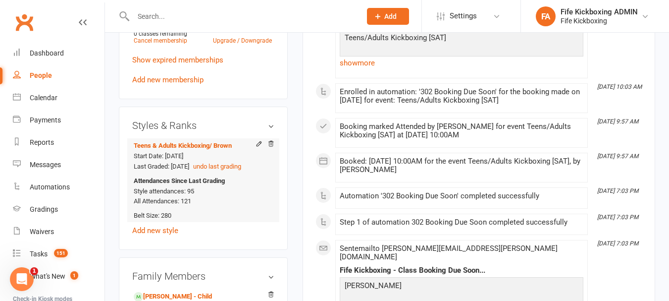
scroll to position [644, 0]
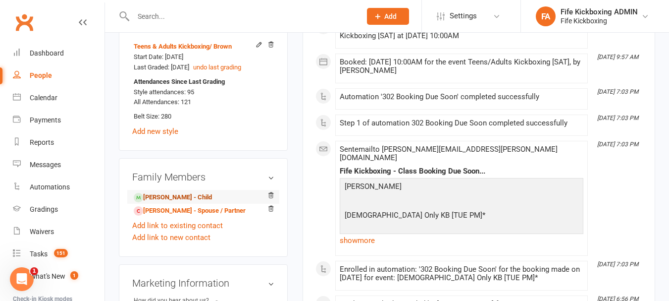
click at [175, 202] on link "Callan MacIntyre - Child" at bounding box center [173, 197] width 78 height 10
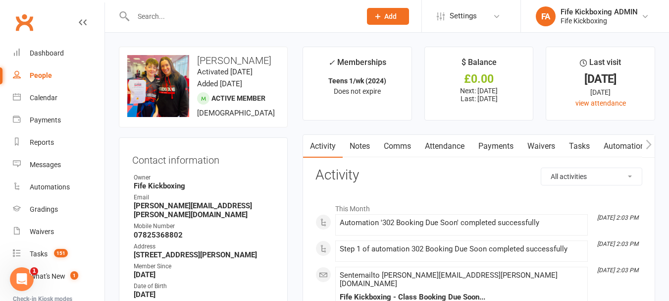
click at [47, 77] on div "People" at bounding box center [41, 75] width 22 height 8
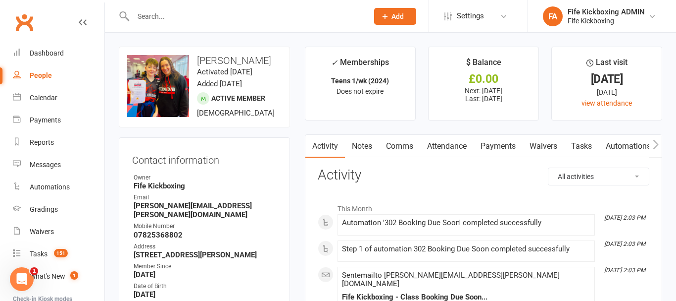
select select "100"
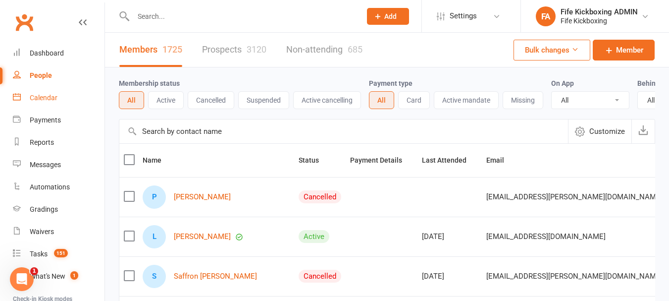
click at [52, 98] on div "Calendar" at bounding box center [44, 98] width 28 height 8
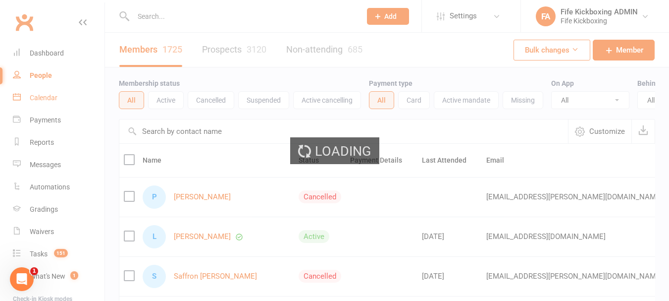
click at [52, 98] on div "Loading" at bounding box center [334, 150] width 669 height 301
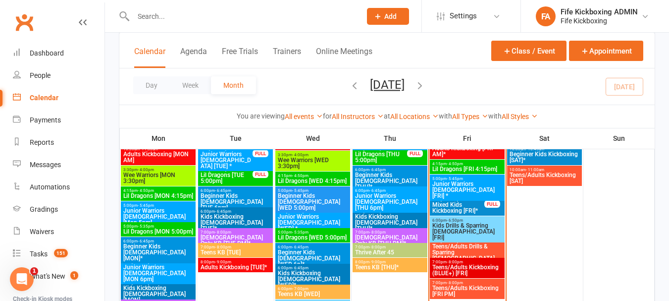
scroll to position [347, 0]
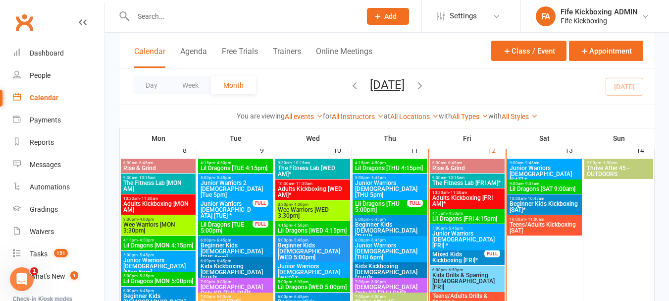
click at [216, 13] on input "text" at bounding box center [242, 16] width 224 height 14
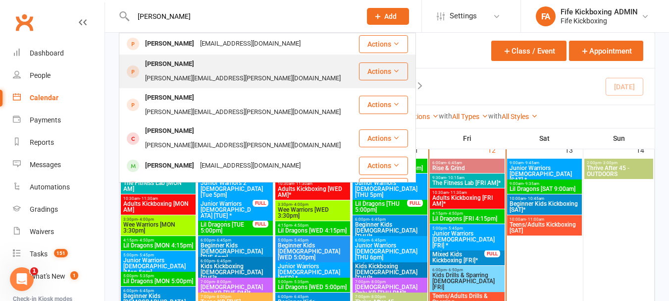
type input "dana"
click at [209, 71] on div "Dana.penman@outlook.com" at bounding box center [242, 78] width 201 height 14
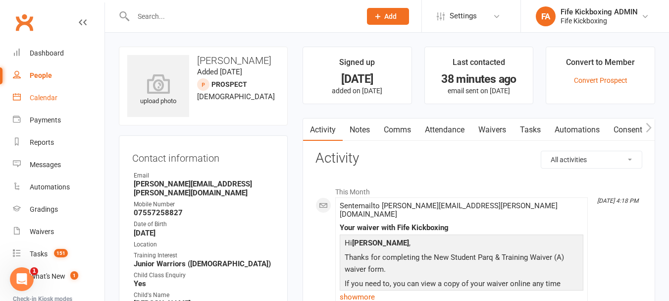
click at [38, 93] on link "Calendar" at bounding box center [59, 98] width 92 height 22
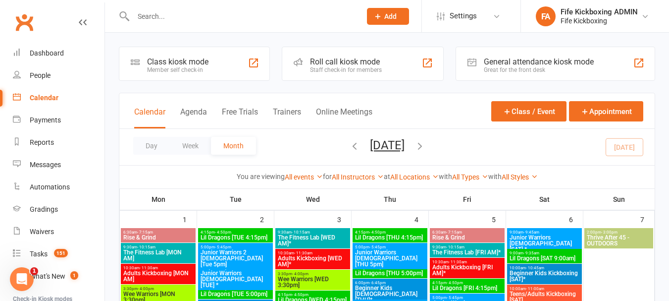
click at [184, 20] on input "text" at bounding box center [242, 16] width 224 height 14
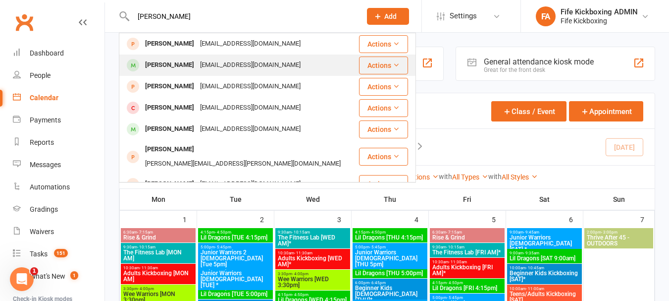
type input "Reuben"
click at [223, 61] on div "pyross@hotmail.co.uk" at bounding box center [250, 65] width 106 height 14
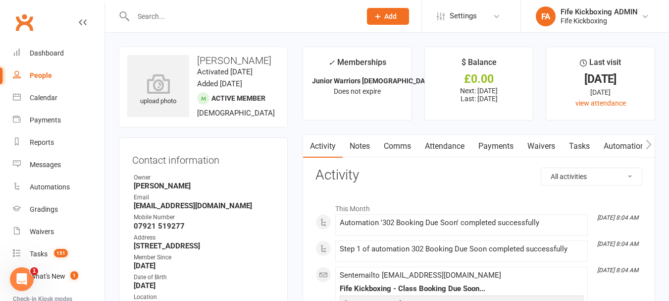
click at [461, 143] on link "Attendance" at bounding box center [444, 146] width 53 height 23
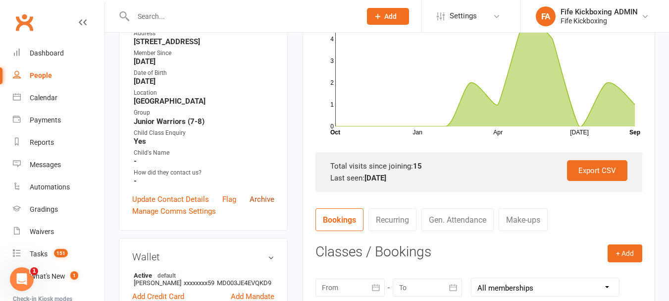
scroll to position [198, 0]
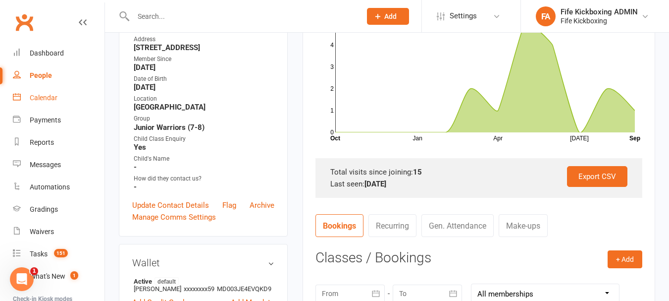
click at [37, 100] on div "Calendar" at bounding box center [44, 98] width 28 height 8
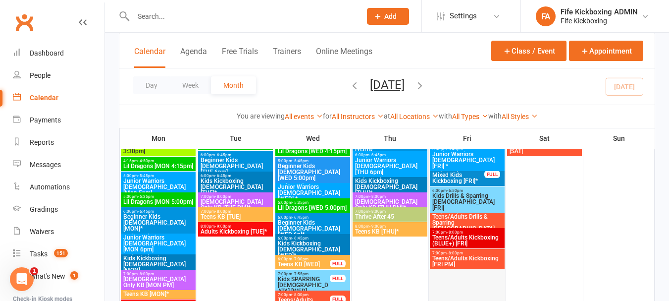
scroll to position [99, 0]
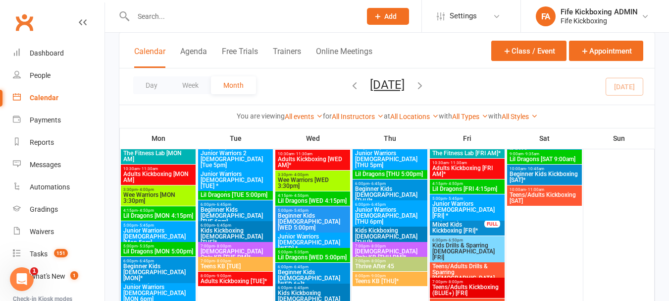
click at [472, 198] on span "5:00pm - 5:45pm" at bounding box center [467, 198] width 71 height 4
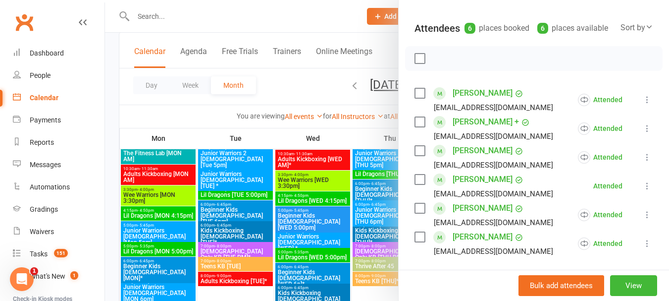
scroll to position [149, 0]
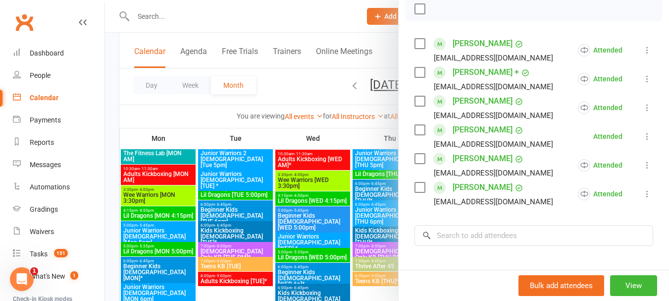
click at [341, 226] on div at bounding box center [387, 150] width 564 height 301
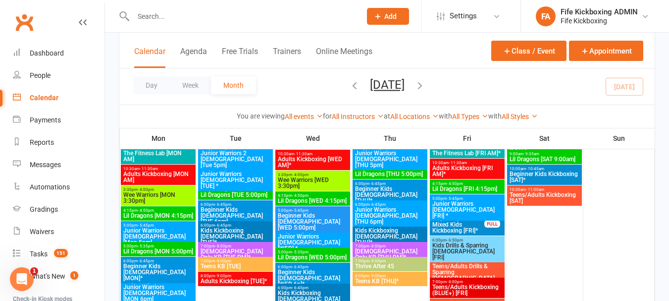
click at [447, 224] on span "Mixed Kids Kickboxing [FRI]*" at bounding box center [458, 227] width 53 height 12
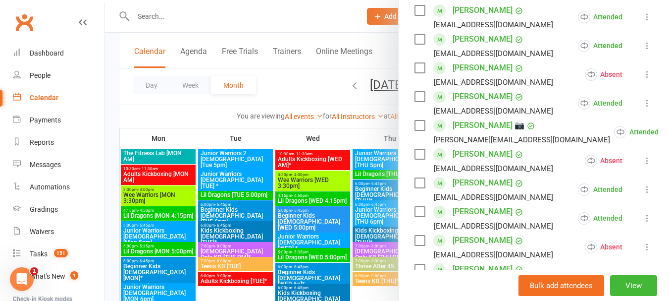
scroll to position [198, 0]
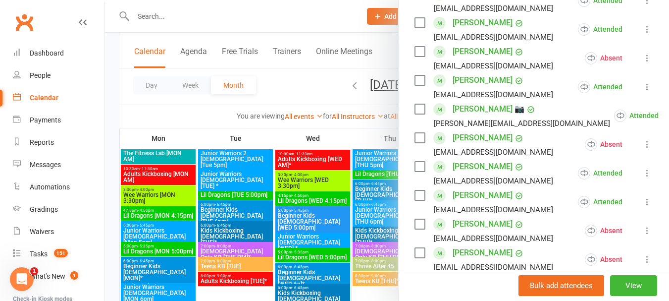
click at [385, 174] on div at bounding box center [387, 150] width 564 height 301
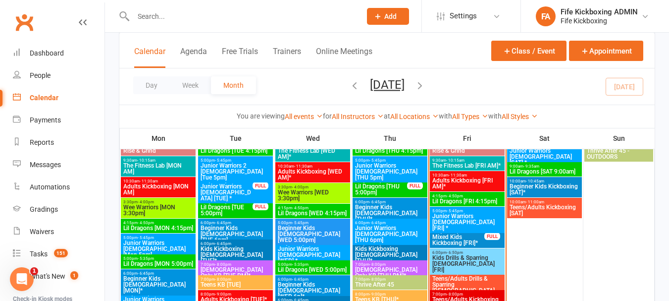
scroll to position [347, 0]
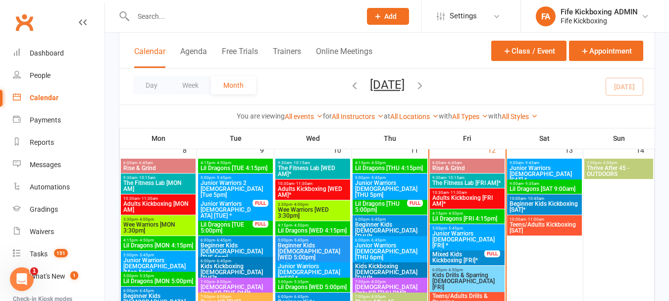
click at [447, 229] on span "- 5:45pm" at bounding box center [455, 228] width 16 height 4
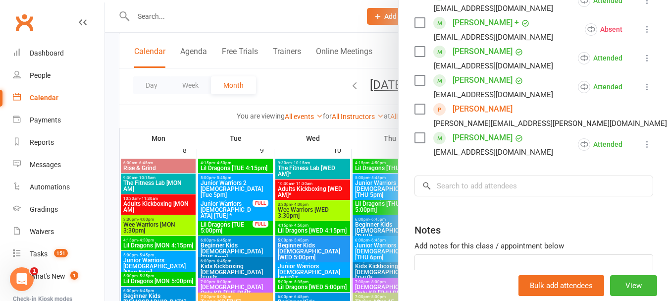
scroll to position [0, 0]
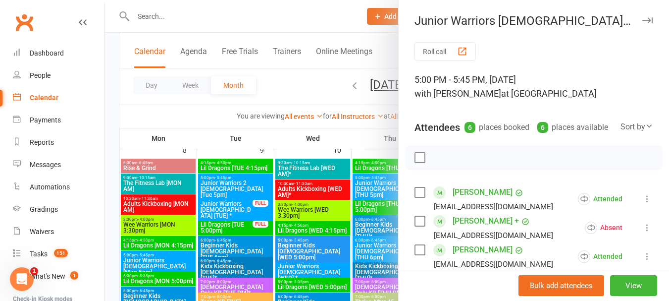
click at [414, 129] on div "Attendees" at bounding box center [437, 127] width 46 height 14
click at [357, 192] on div at bounding box center [387, 150] width 564 height 301
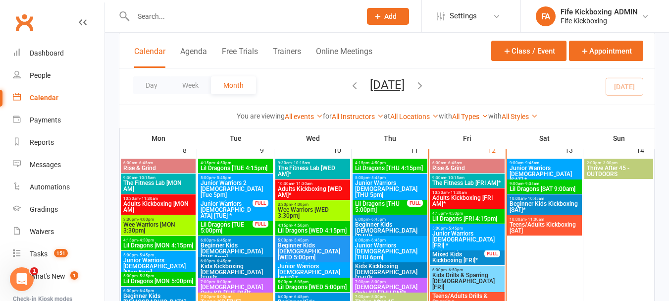
click at [463, 252] on span "Mixed Kids Kickboxing [FRI]*" at bounding box center [458, 257] width 53 height 12
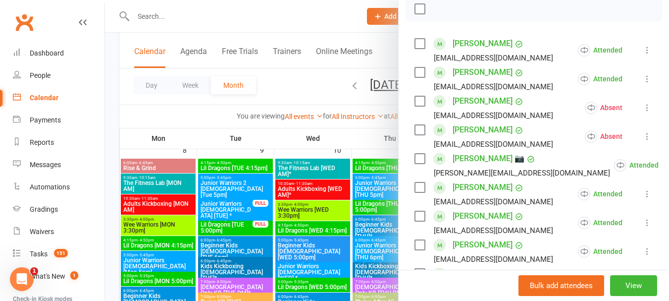
scroll to position [198, 0]
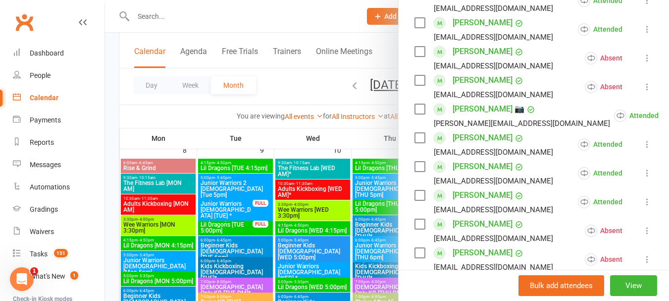
click at [164, 115] on div at bounding box center [387, 150] width 564 height 301
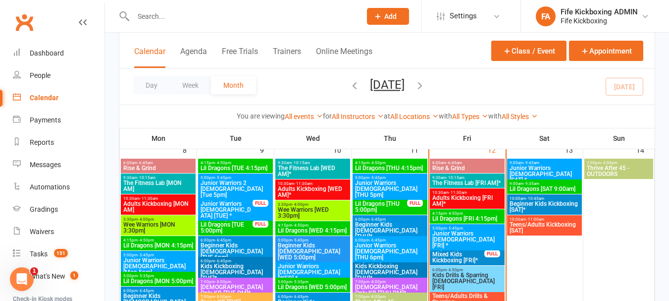
click at [186, 11] on input "text" at bounding box center [242, 16] width 224 height 14
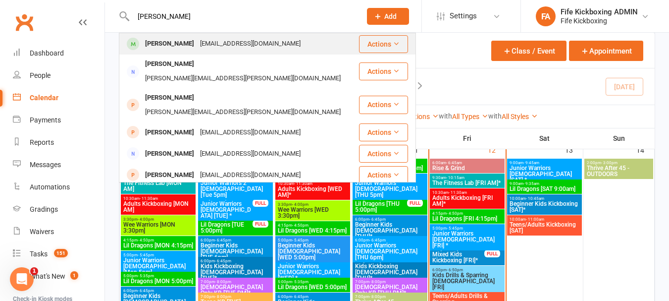
type input "Ross Whiteman"
click at [167, 39] on div "Ross Whiteman" at bounding box center [169, 44] width 55 height 14
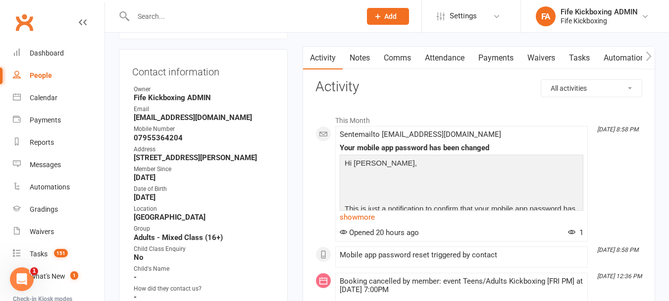
scroll to position [99, 0]
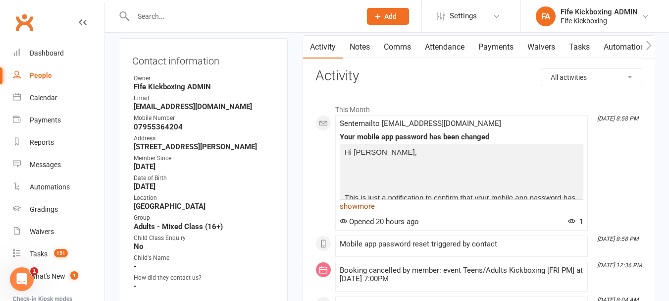
click at [357, 209] on link "show more" at bounding box center [462, 206] width 244 height 14
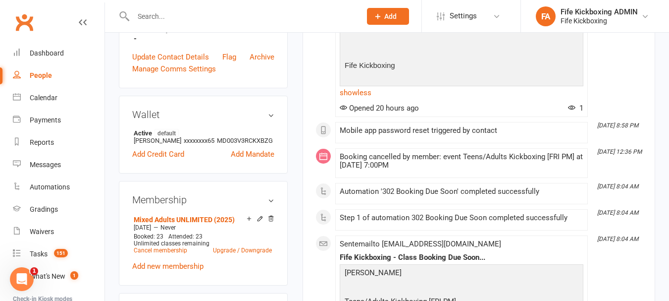
scroll to position [0, 0]
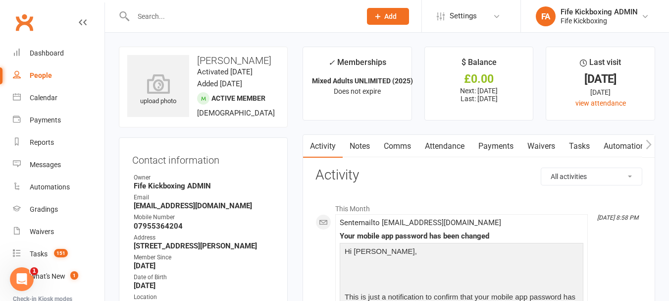
click at [399, 141] on link "Comms" at bounding box center [397, 146] width 41 height 23
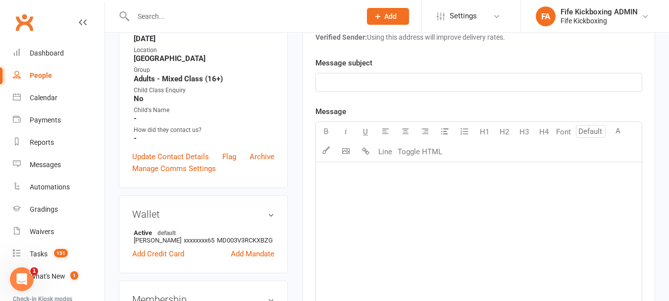
scroll to position [248, 0]
click at [372, 78] on p "﻿" at bounding box center [479, 81] width 314 height 12
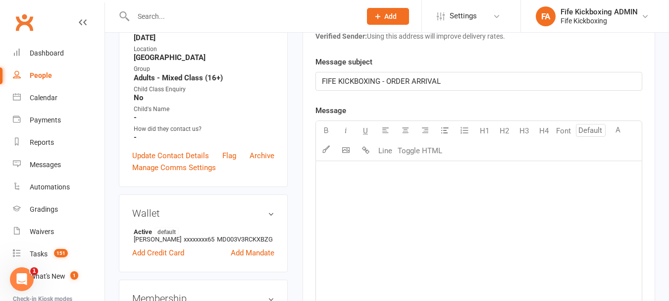
click at [366, 193] on div "﻿" at bounding box center [479, 235] width 326 height 149
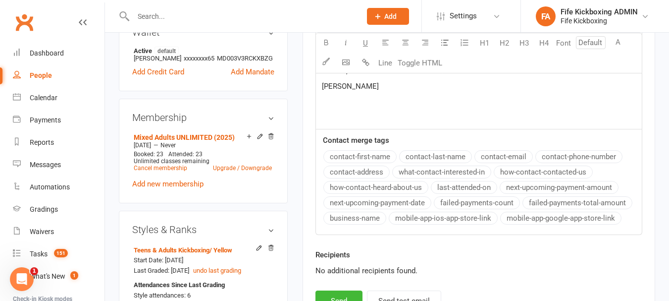
scroll to position [446, 0]
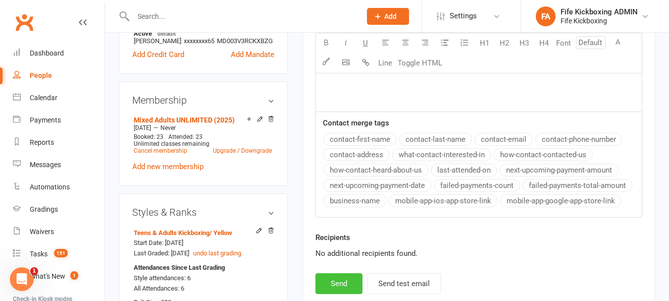
click at [340, 287] on button "Send" at bounding box center [338, 283] width 47 height 21
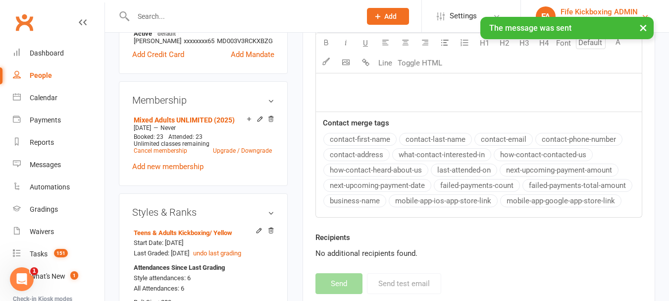
click at [648, 25] on button "×" at bounding box center [643, 27] width 18 height 21
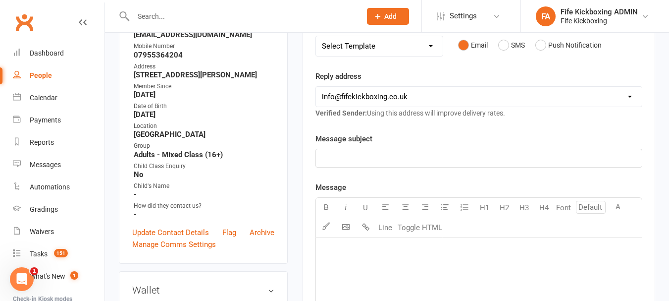
scroll to position [149, 0]
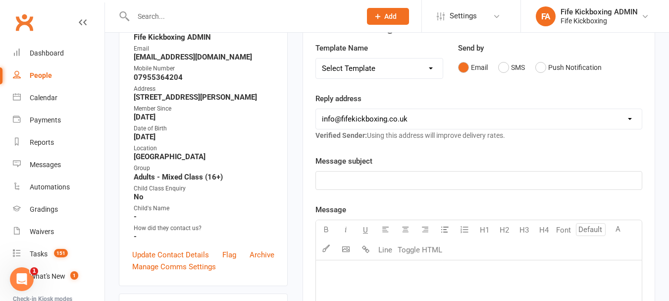
click at [45, 79] on div "People" at bounding box center [41, 75] width 22 height 8
select select "100"
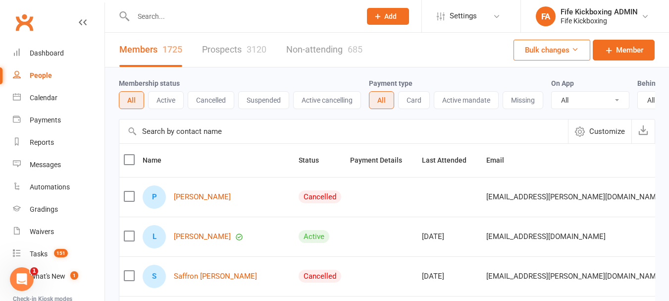
click at [162, 20] on input "text" at bounding box center [242, 16] width 224 height 14
click at [165, 21] on input "text" at bounding box center [242, 16] width 224 height 14
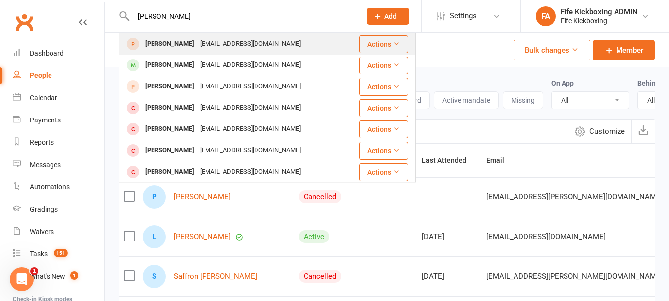
type input "Kelsey Armitage"
click at [169, 47] on div "Kelsey Armitage" at bounding box center [169, 44] width 55 height 14
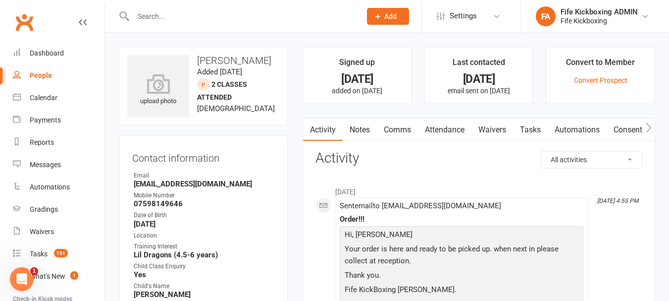
click at [171, 18] on input "text" at bounding box center [242, 16] width 224 height 14
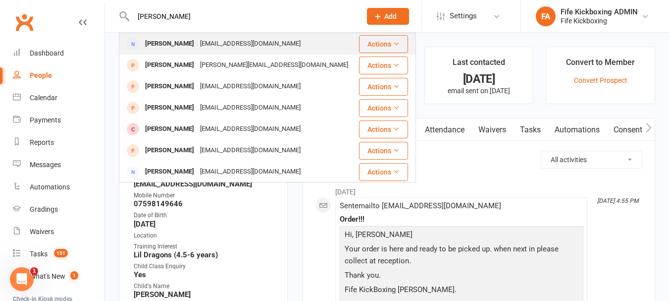
type input "Dawn Fernie"
click at [179, 43] on div "Dawn Fernie" at bounding box center [169, 44] width 55 height 14
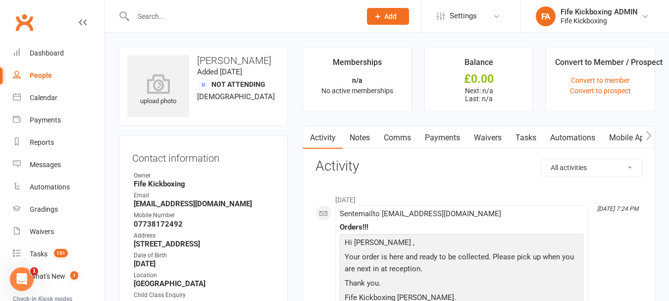
click at [185, 22] on input "text" at bounding box center [242, 16] width 224 height 14
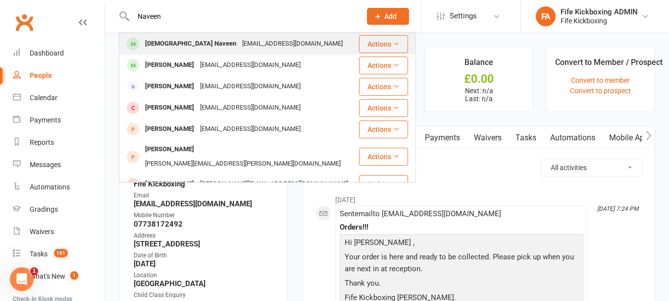
type input "Naveen"
click at [185, 37] on div "Advaith Naveen" at bounding box center [190, 44] width 97 height 14
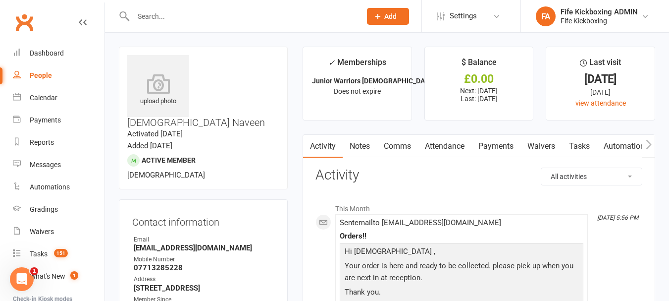
click at [358, 147] on link "Notes" at bounding box center [360, 146] width 34 height 23
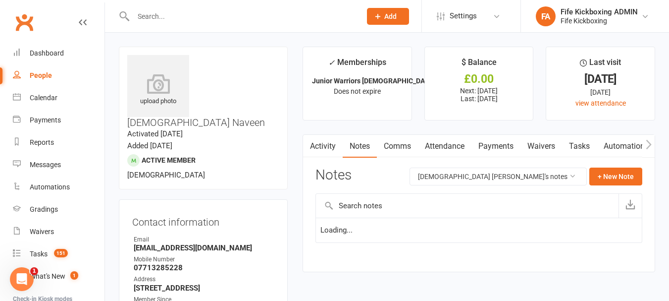
click at [285, 144] on div "upload photo Advaith Naveen Activated 30 September, 2023 Added 16 September, 20…" at bounding box center [203, 118] width 169 height 143
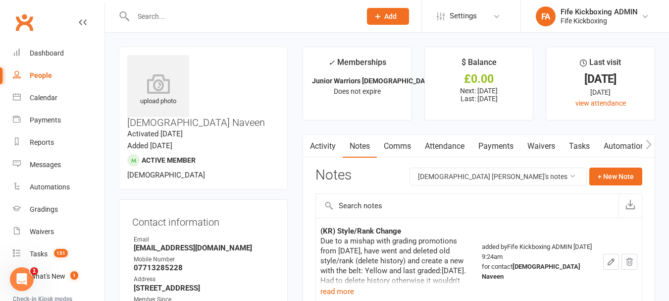
click at [306, 143] on icon "button" at bounding box center [309, 144] width 6 height 10
click at [309, 145] on icon "button" at bounding box center [309, 144] width 6 height 10
click at [314, 146] on button "button" at bounding box center [309, 146] width 12 height 22
click at [324, 145] on link "Activity" at bounding box center [323, 146] width 40 height 23
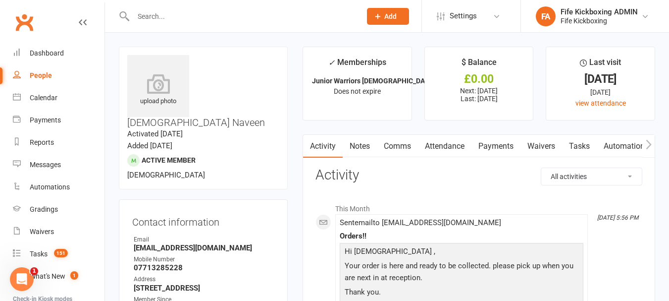
click at [215, 18] on input "text" at bounding box center [242, 16] width 224 height 14
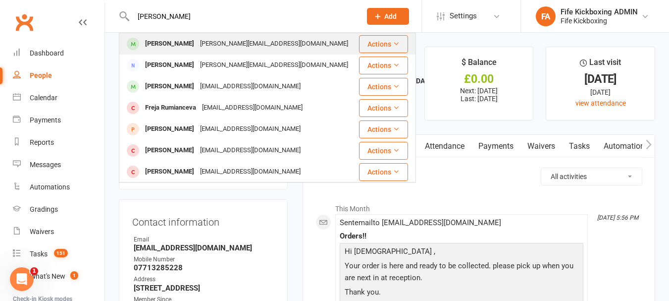
type input "Freya Rumford"
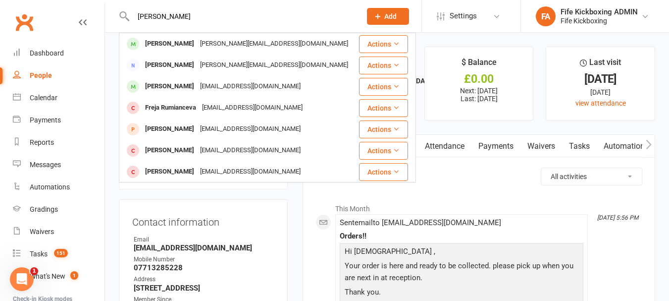
click at [198, 36] on div "Freya Rumford a.rumford@yahoo.com" at bounding box center [239, 44] width 238 height 20
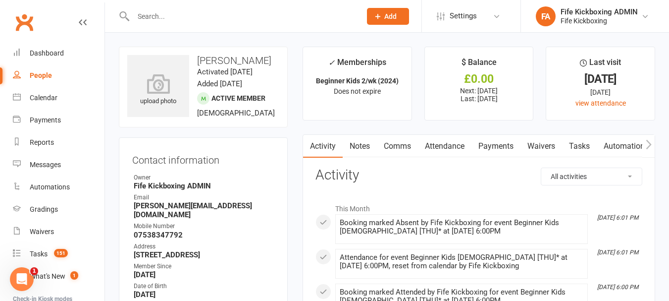
click at [388, 141] on link "Comms" at bounding box center [397, 146] width 41 height 23
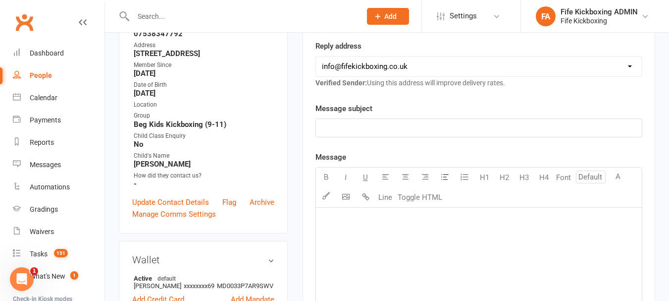
scroll to position [198, 0]
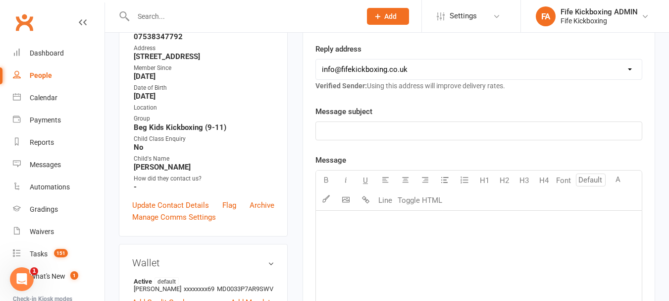
click at [365, 124] on div "﻿" at bounding box center [479, 131] width 326 height 18
click at [351, 223] on p "﻿" at bounding box center [479, 223] width 314 height 12
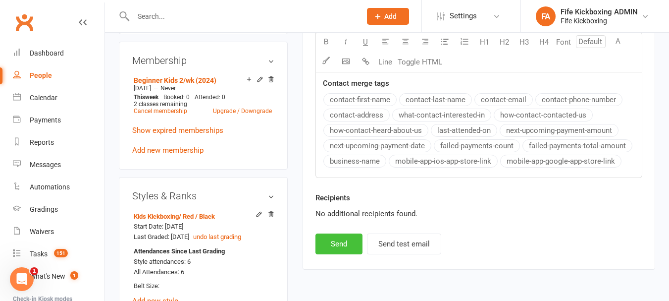
scroll to position [495, 0]
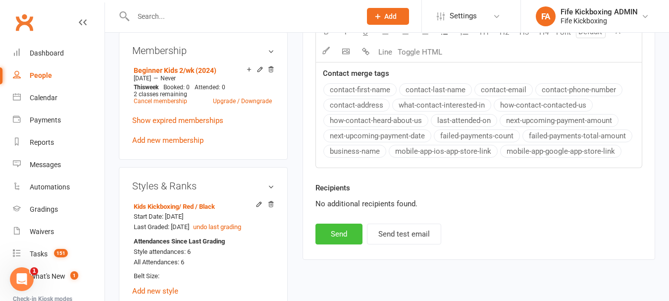
click at [333, 230] on button "Send" at bounding box center [338, 233] width 47 height 21
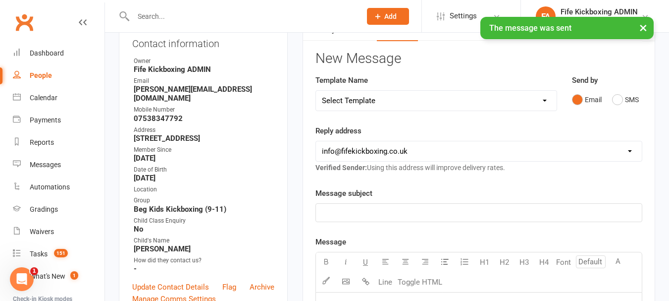
scroll to position [0, 0]
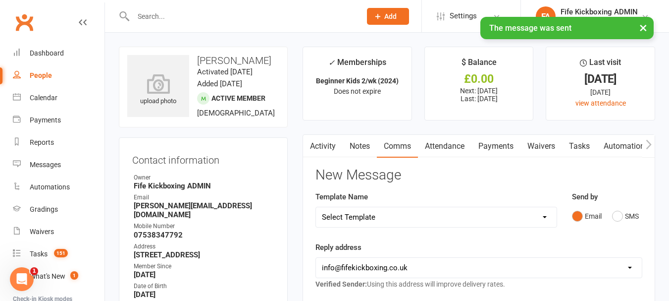
click at [190, 17] on div "× The message was sent" at bounding box center [328, 17] width 656 height 0
click at [187, 13] on input "text" at bounding box center [242, 16] width 224 height 14
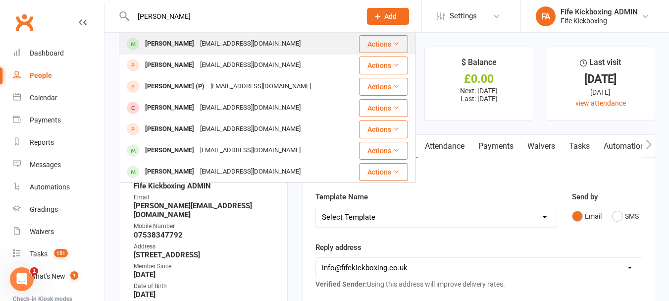
type input "Alfie Lessels"
click at [197, 47] on div "jemmalessels1999@gmail.com" at bounding box center [250, 44] width 106 height 14
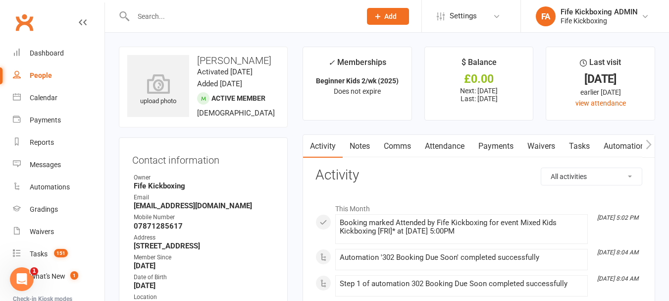
click at [410, 150] on link "Comms" at bounding box center [397, 146] width 41 height 23
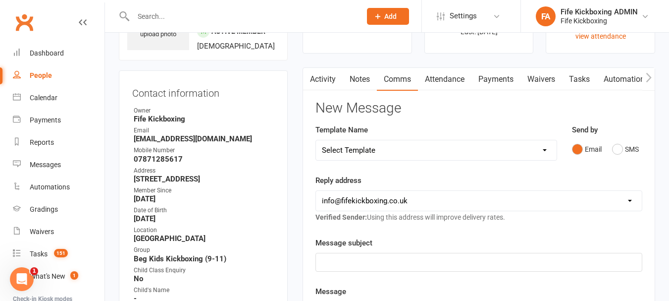
scroll to position [198, 0]
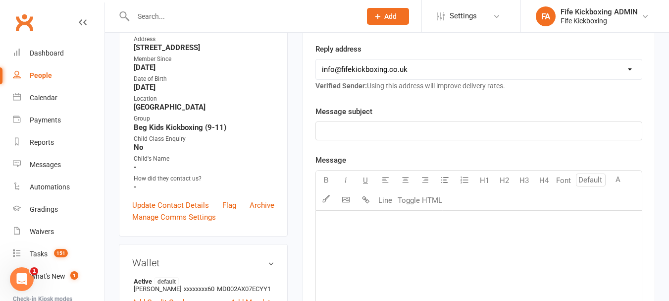
click at [372, 229] on p "﻿" at bounding box center [479, 223] width 314 height 12
click at [385, 122] on div "﻿" at bounding box center [479, 131] width 326 height 18
click at [362, 226] on p "﻿" at bounding box center [479, 223] width 314 height 12
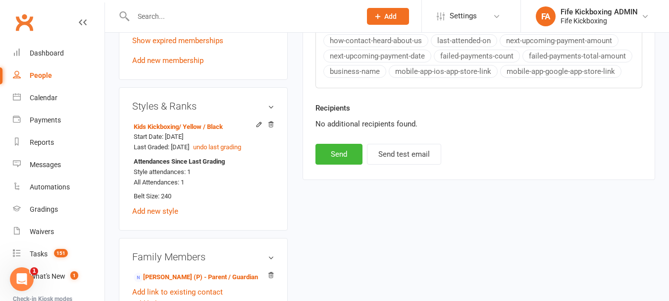
scroll to position [597, 0]
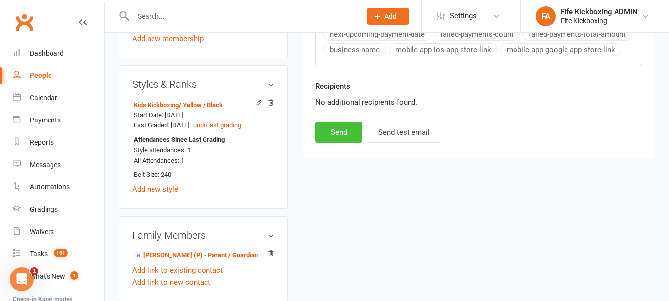
click at [340, 140] on button "Send" at bounding box center [338, 132] width 47 height 21
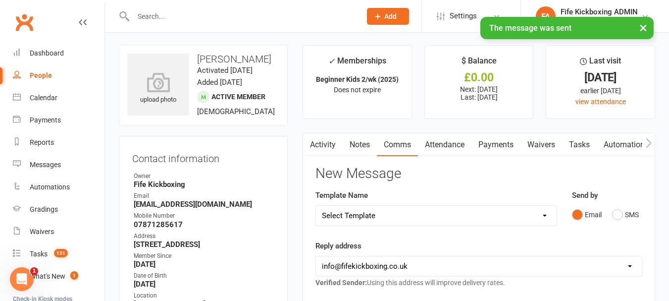
scroll to position [0, 0]
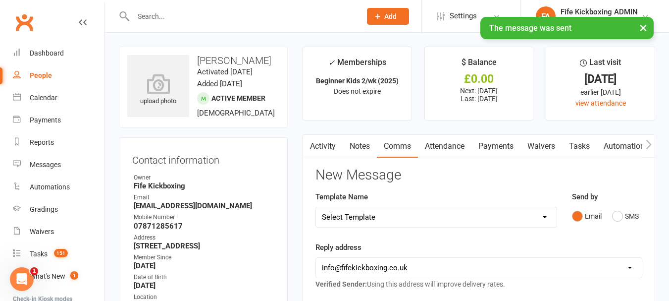
click at [178, 11] on input "text" at bounding box center [242, 16] width 224 height 14
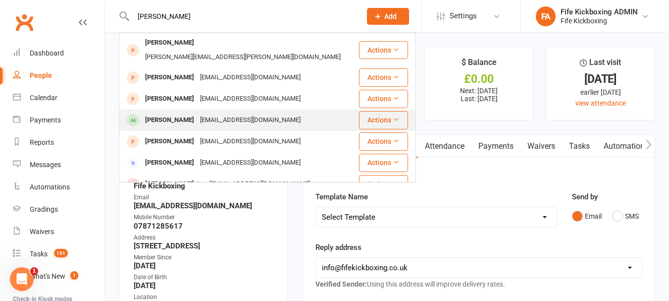
type input "Maxwell"
click at [176, 113] on div "Maxwell Campbell" at bounding box center [169, 120] width 55 height 14
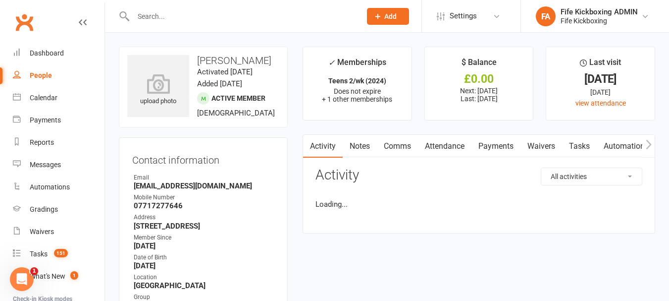
click at [330, 149] on link "Activity" at bounding box center [323, 146] width 40 height 23
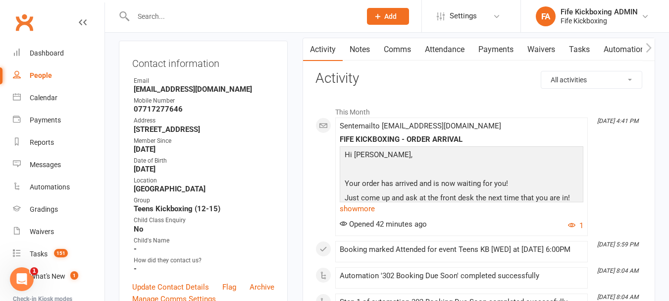
scroll to position [99, 0]
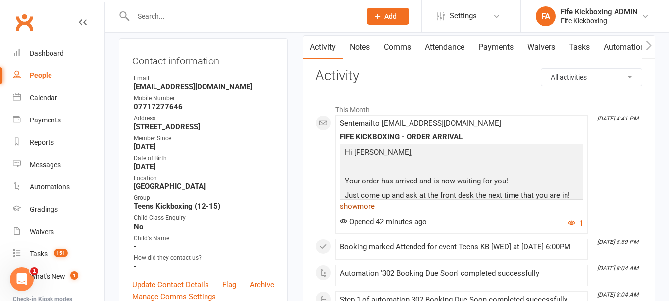
click at [375, 203] on link "show more" at bounding box center [462, 206] width 244 height 14
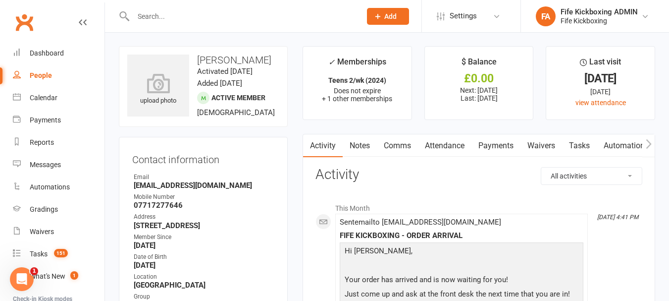
scroll to position [0, 0]
click at [154, 16] on input "text" at bounding box center [242, 16] width 224 height 14
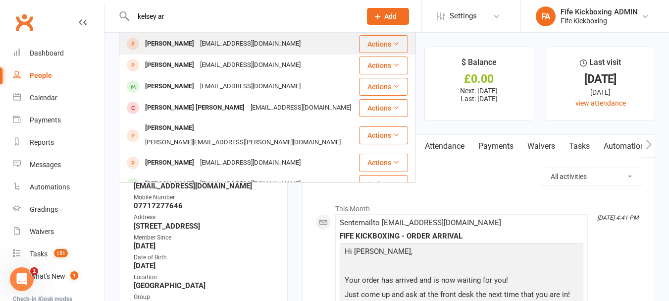
type input "kelsey ar"
click at [173, 40] on div "Kelsey Armitage" at bounding box center [169, 44] width 55 height 14
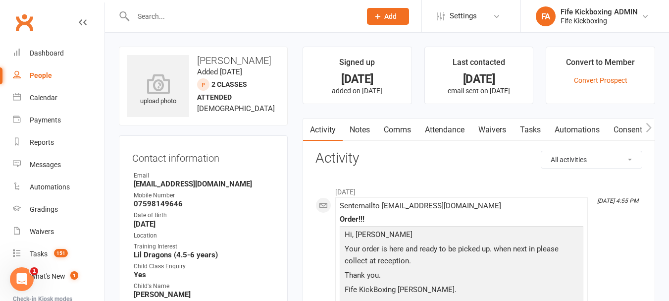
click at [172, 13] on input "text" at bounding box center [242, 16] width 224 height 14
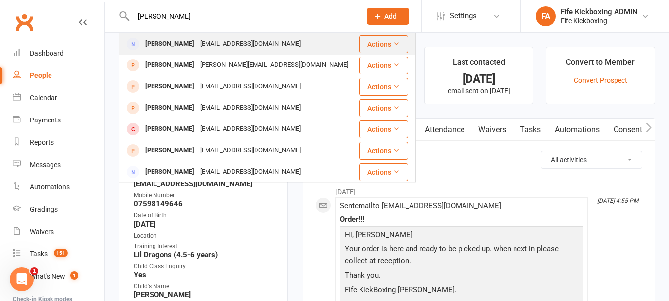
type input "Dawn Fernie"
click at [160, 40] on div "Dawn Fernie" at bounding box center [169, 44] width 55 height 14
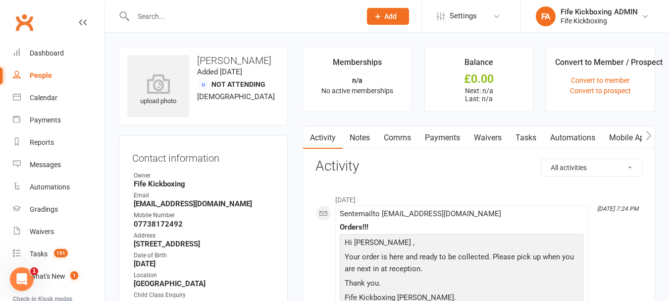
click at [215, 18] on input "text" at bounding box center [242, 16] width 224 height 14
type input "Naveen"
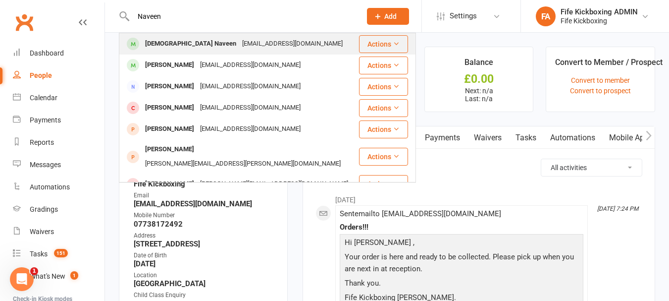
click at [239, 47] on div "Twinkle6984@gmail.com" at bounding box center [292, 44] width 106 height 14
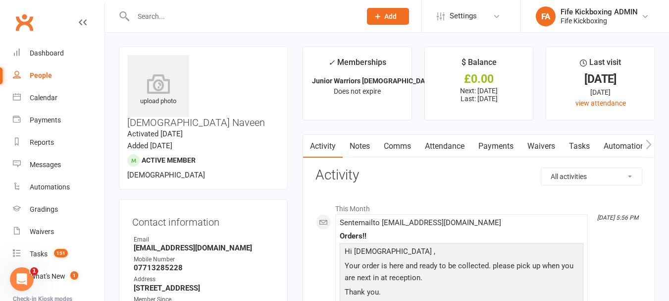
click at [244, 13] on input "text" at bounding box center [242, 16] width 224 height 14
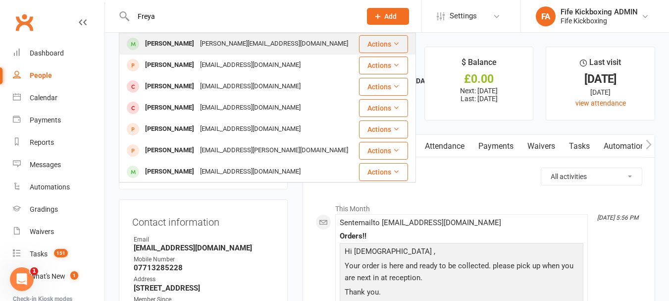
type input "Freya"
click at [215, 50] on div "a.rumford@yahoo.com" at bounding box center [274, 44] width 154 height 14
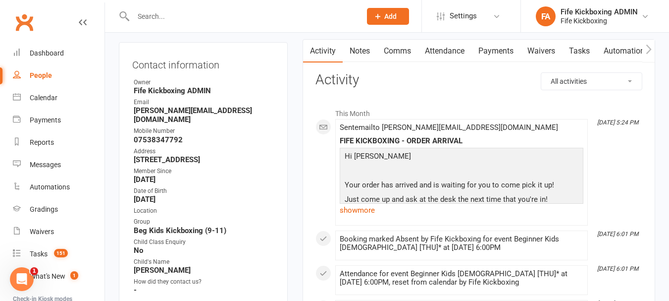
scroll to position [99, 0]
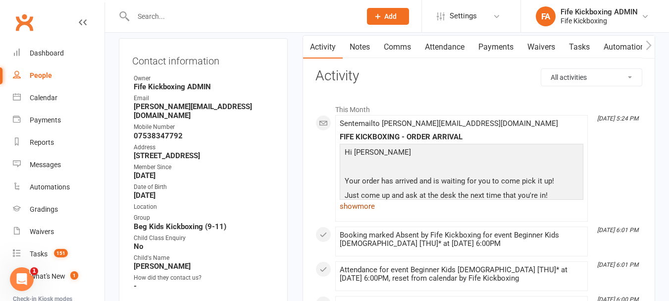
click at [373, 204] on link "show more" at bounding box center [462, 206] width 244 height 14
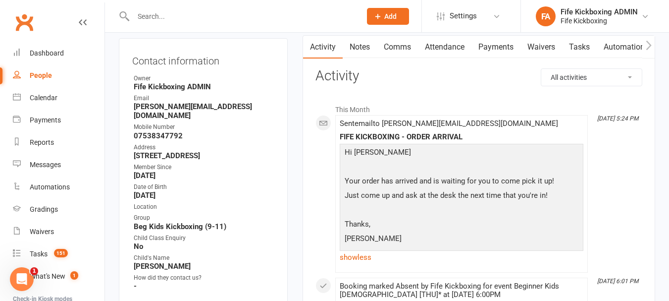
click at [206, 15] on input "text" at bounding box center [242, 16] width 224 height 14
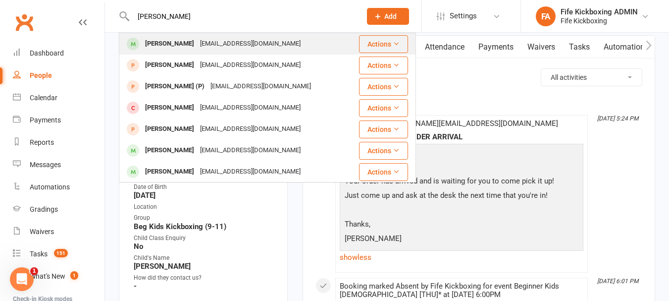
type input "Alfie Lessels"
click at [197, 46] on div "jemmalessels1999@gmail.com" at bounding box center [250, 44] width 106 height 14
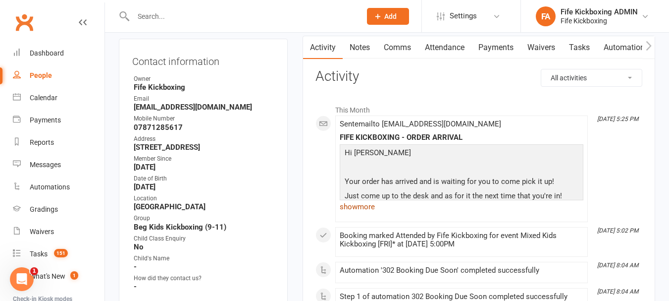
scroll to position [99, 0]
click at [356, 203] on link "show more" at bounding box center [462, 206] width 244 height 14
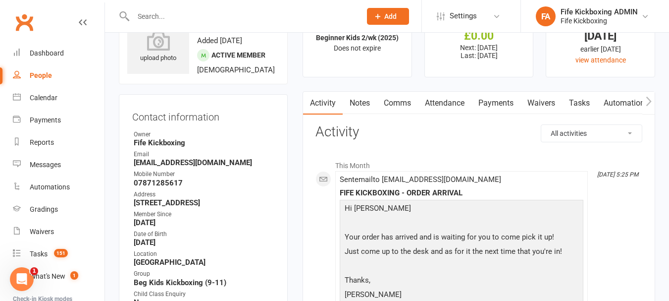
scroll to position [0, 0]
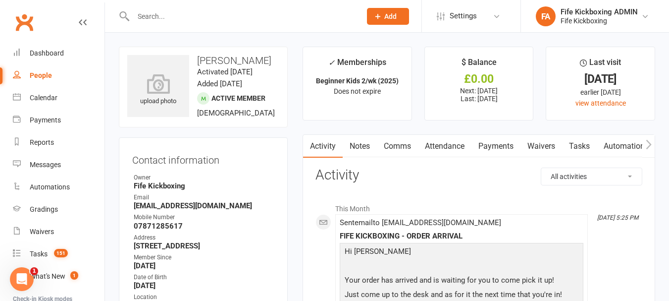
click at [254, 12] on input "text" at bounding box center [242, 16] width 224 height 14
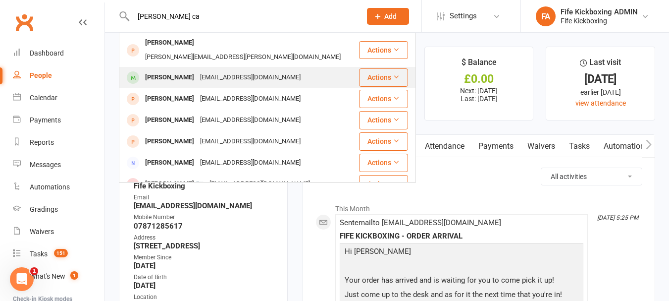
type input "maxwell ca"
click at [201, 70] on div "casper7878@hotmail.com" at bounding box center [250, 77] width 106 height 14
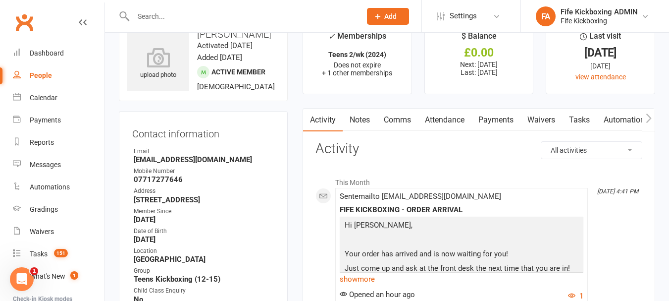
scroll to position [50, 0]
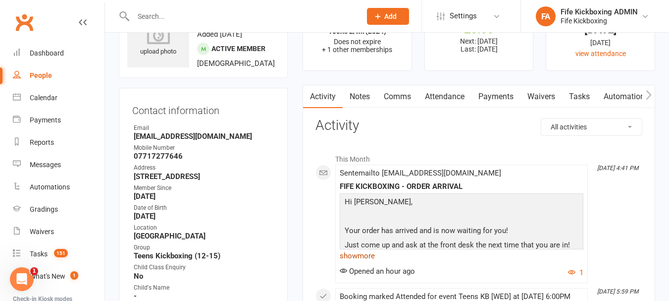
click at [355, 256] on link "show more" at bounding box center [462, 256] width 244 height 14
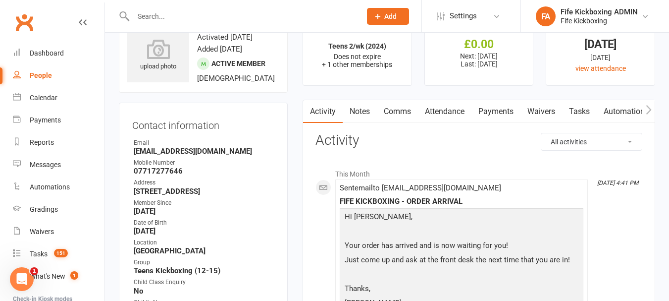
scroll to position [0, 0]
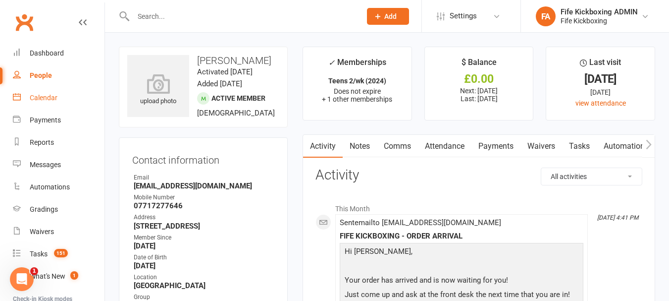
click at [52, 92] on link "Calendar" at bounding box center [59, 98] width 92 height 22
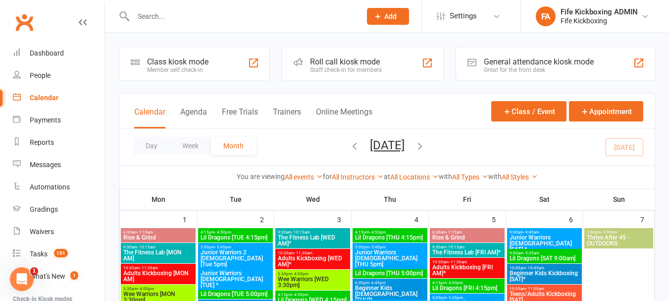
click at [265, 186] on div "You are viewing All events All events Empty events Full events Non-empty events…" at bounding box center [386, 176] width 535 height 23
click at [212, 13] on input "text" at bounding box center [242, 16] width 224 height 14
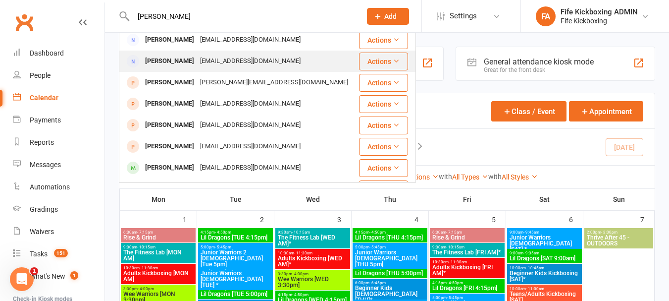
scroll to position [149, 0]
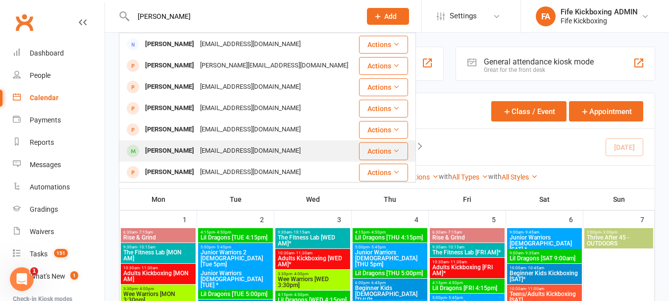
type input "Vicki"
click at [204, 143] on div "Vickie de Vries vickiedevries@yahoo.co.uk" at bounding box center [239, 151] width 238 height 20
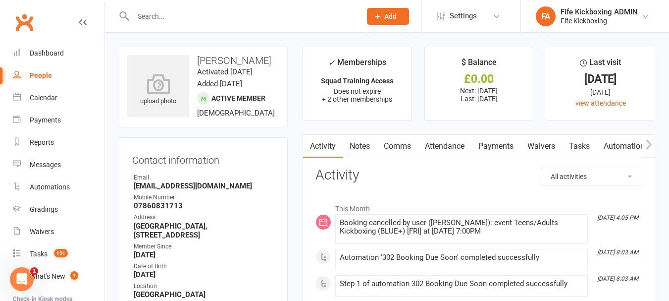
click at [183, 11] on input "text" at bounding box center [242, 16] width 224 height 14
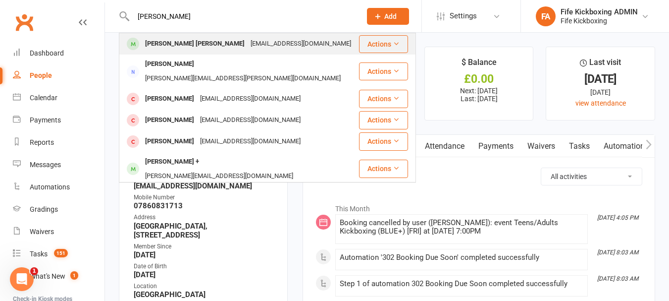
type input "Craig Reid"
click at [199, 44] on div "Douglas Craig Reid" at bounding box center [194, 44] width 105 height 14
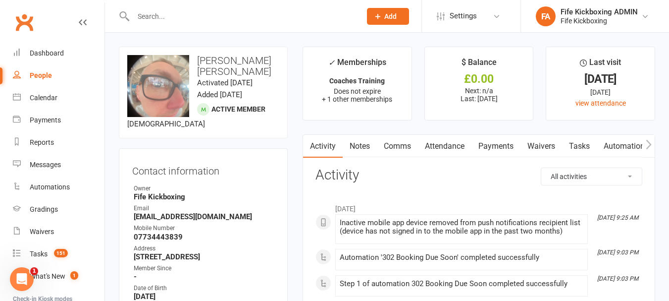
click at [449, 145] on link "Attendance" at bounding box center [444, 146] width 53 height 23
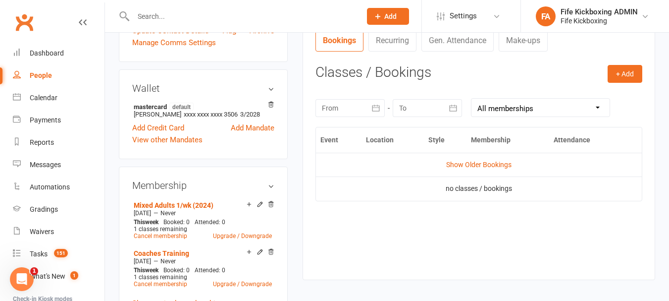
scroll to position [396, 0]
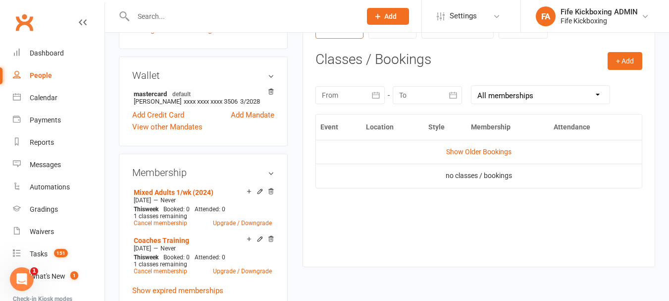
click at [455, 157] on td "Show Older Bookings" at bounding box center [479, 152] width 326 height 24
click at [455, 156] on td "Show Older Bookings" at bounding box center [479, 152] width 326 height 24
click at [455, 153] on link "Show Older Bookings" at bounding box center [478, 152] width 65 height 8
click at [455, 153] on link "Hide Older Bookings" at bounding box center [479, 152] width 62 height 8
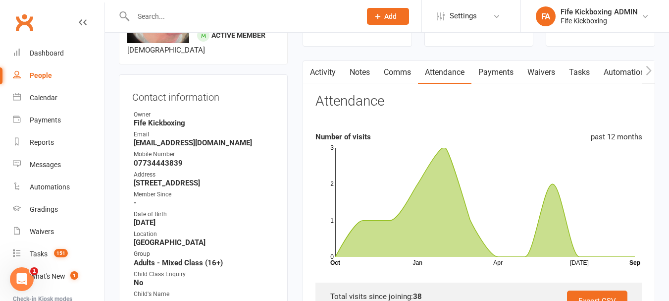
scroll to position [0, 0]
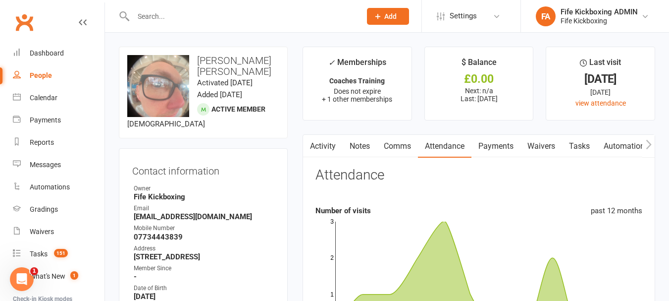
click at [396, 142] on link "Comms" at bounding box center [397, 146] width 41 height 23
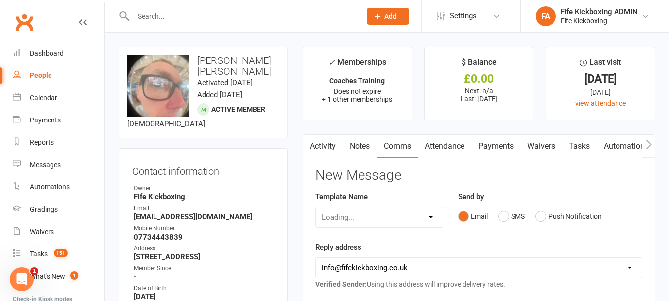
click at [313, 147] on button "button" at bounding box center [309, 146] width 12 height 22
click at [322, 145] on link "Activity" at bounding box center [323, 146] width 40 height 23
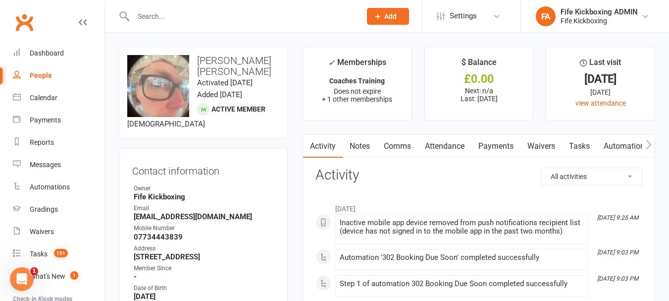
click at [179, 11] on input "text" at bounding box center [242, 16] width 224 height 14
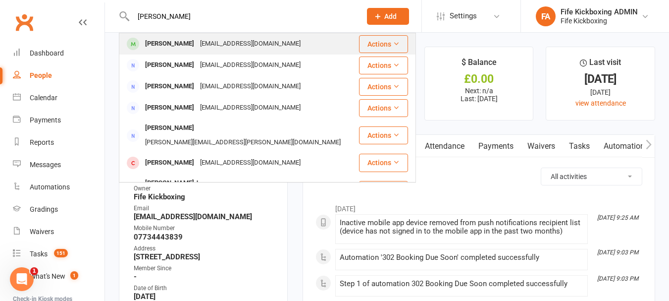
type input "Katy Reid"
click at [174, 46] on div "Katy Reid" at bounding box center [169, 44] width 55 height 14
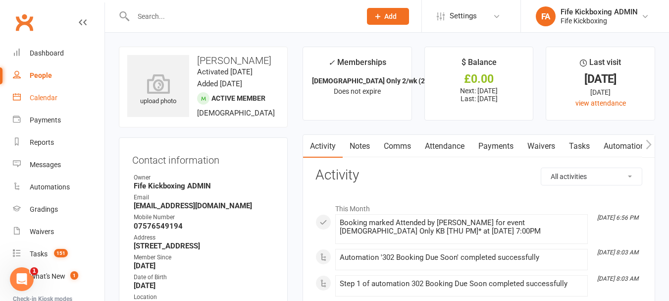
click at [30, 99] on div "Calendar" at bounding box center [44, 98] width 28 height 8
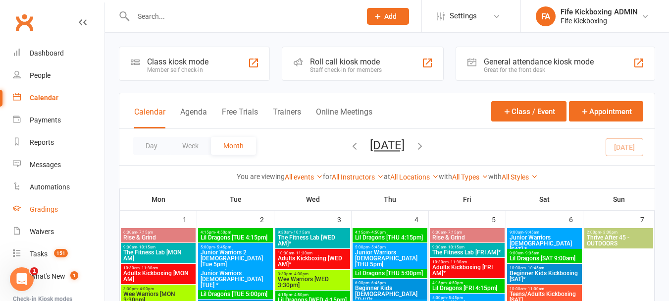
click at [45, 213] on div "Gradings" at bounding box center [44, 209] width 28 height 8
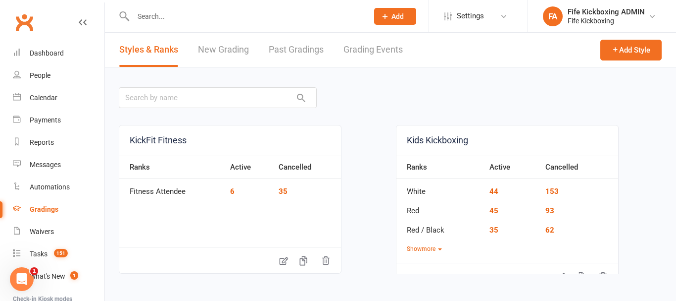
click at [349, 51] on link "Grading Events" at bounding box center [373, 50] width 59 height 34
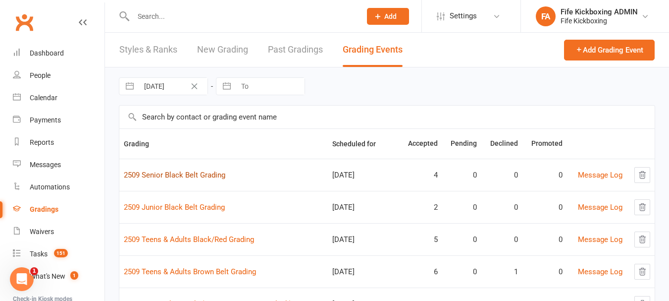
click at [196, 175] on link "2509 Senior Black Belt Grading" at bounding box center [174, 174] width 101 height 9
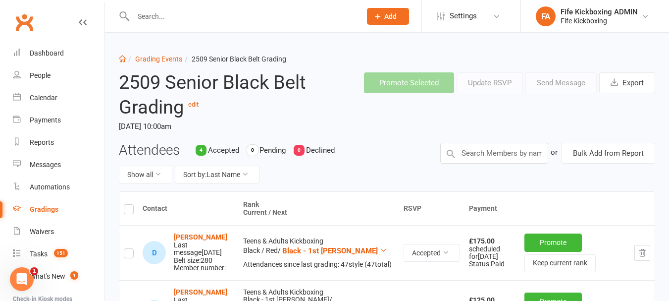
click at [168, 54] on li "Grading Events" at bounding box center [154, 58] width 56 height 11
click at [169, 62] on link "Grading Events" at bounding box center [158, 59] width 47 height 8
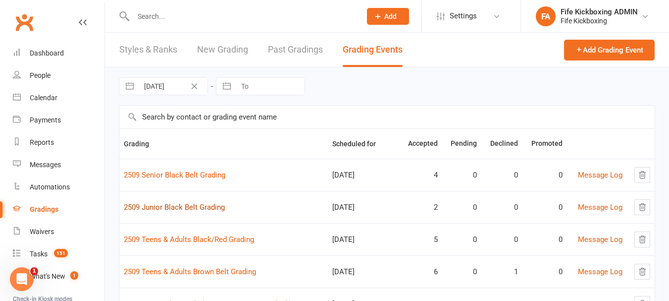
click at [208, 205] on link "2509 Junior Black Belt Grading" at bounding box center [174, 206] width 101 height 9
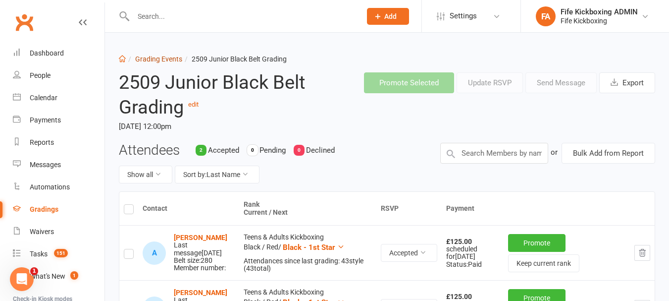
click at [166, 62] on link "Grading Events" at bounding box center [158, 59] width 47 height 8
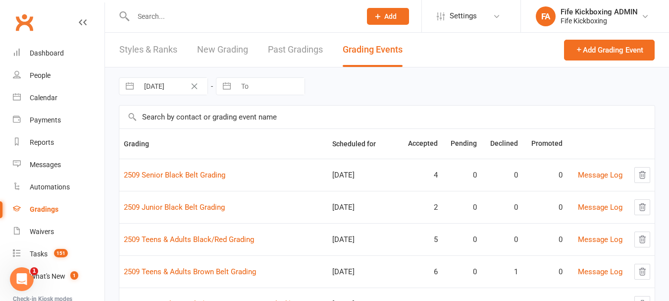
scroll to position [50, 0]
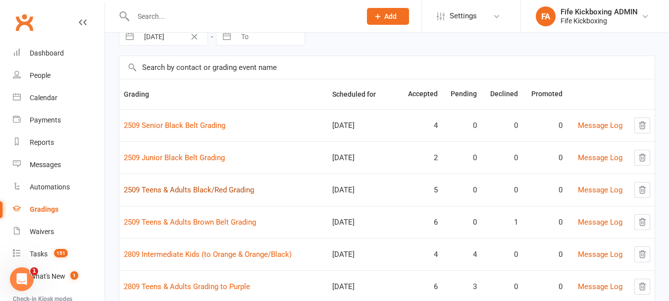
click at [211, 189] on link "2509 Teens & Adults Black/Red Grading" at bounding box center [189, 189] width 130 height 9
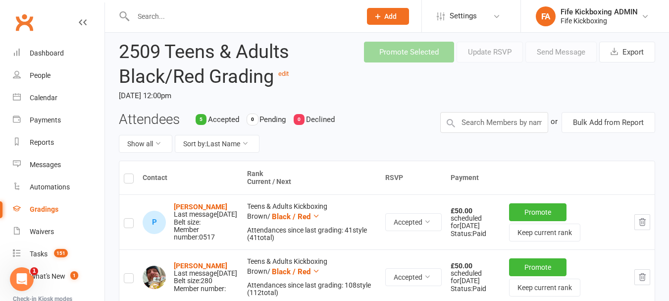
scroll to position [9, 0]
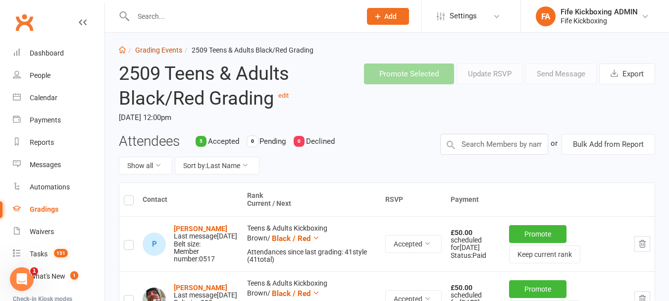
click at [162, 50] on link "Grading Events" at bounding box center [158, 50] width 47 height 8
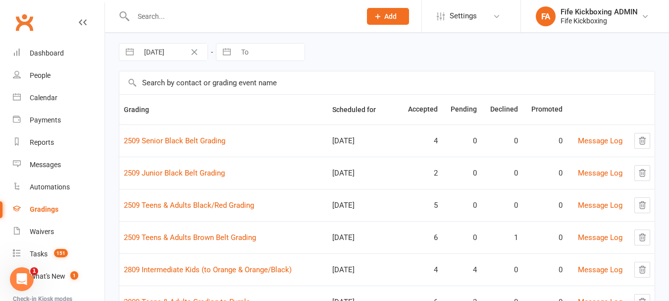
scroll to position [50, 0]
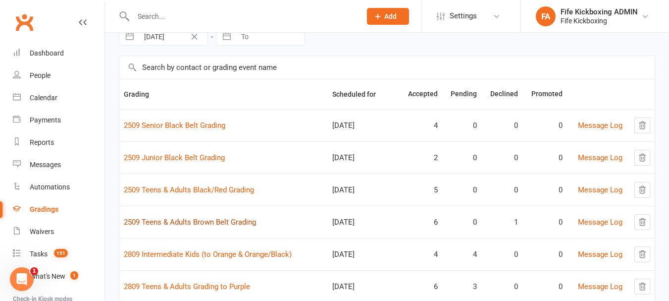
click at [224, 218] on link "2509 Teens & Adults Brown Belt Grading" at bounding box center [190, 221] width 132 height 9
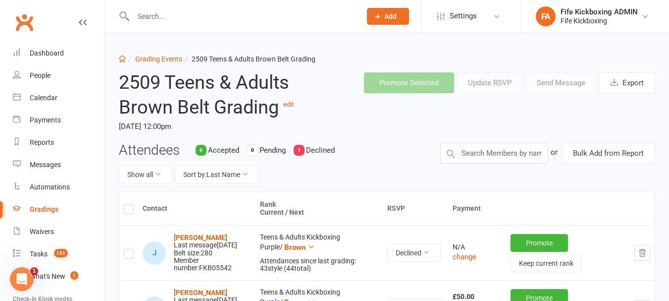
click at [168, 53] on li "Grading Events" at bounding box center [154, 58] width 56 height 11
click at [167, 57] on link "Grading Events" at bounding box center [158, 59] width 47 height 8
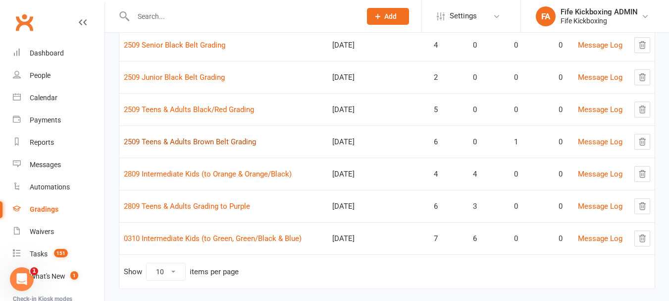
scroll to position [146, 0]
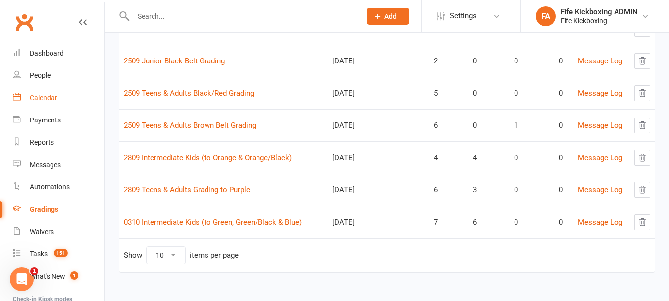
click at [55, 100] on div "Calendar" at bounding box center [44, 98] width 28 height 8
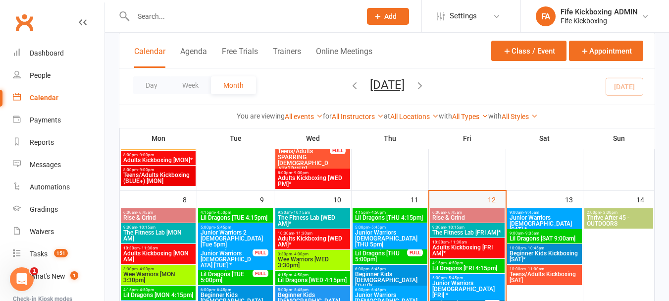
scroll to position [347, 0]
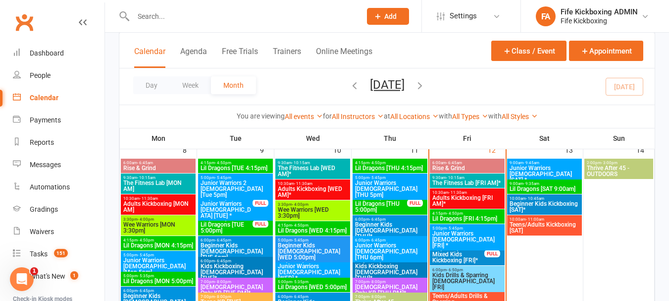
click at [475, 269] on span "6:00pm - 6:50pm" at bounding box center [467, 269] width 71 height 4
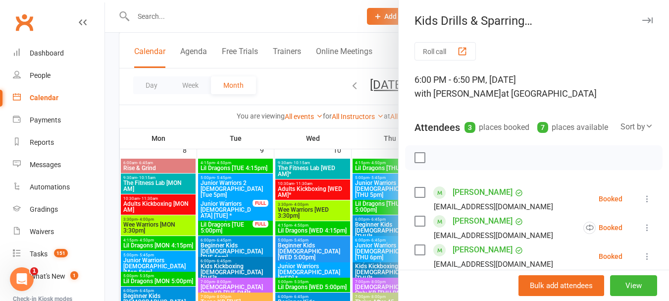
scroll to position [50, 0]
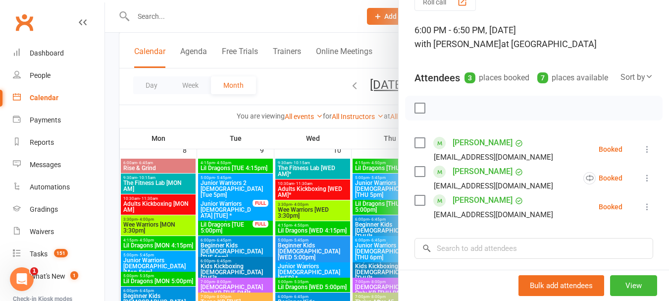
click at [286, 226] on div at bounding box center [387, 150] width 564 height 301
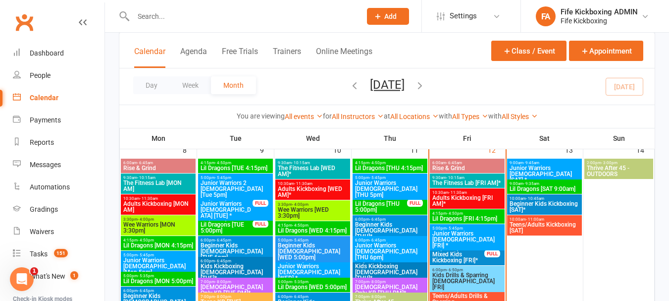
scroll to position [396, 0]
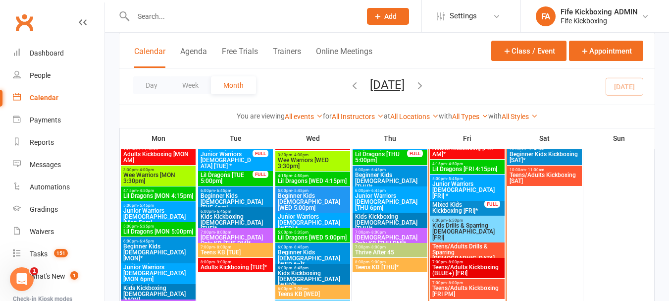
click at [478, 246] on span "Teens/Adults Drills & Sparring 12+yo [FRI]*" at bounding box center [467, 255] width 71 height 24
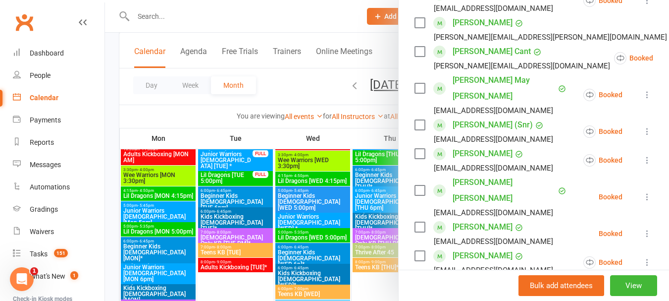
scroll to position [149, 0]
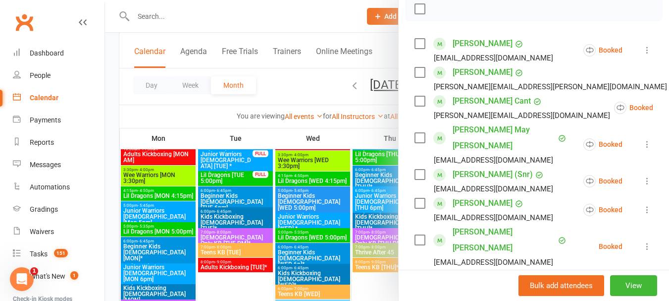
click at [368, 202] on div at bounding box center [387, 150] width 564 height 301
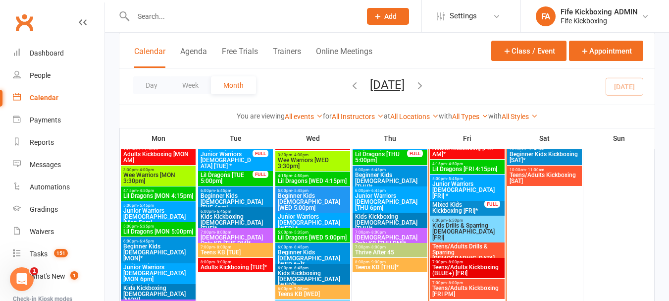
scroll to position [446, 0]
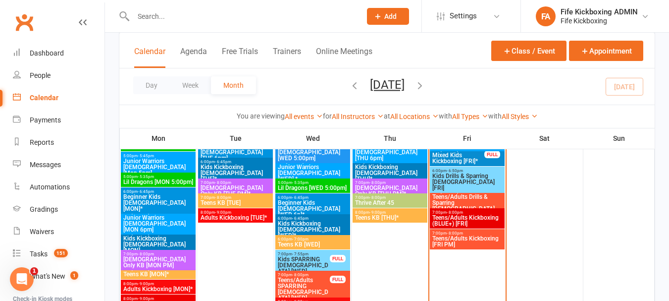
click at [482, 217] on span "Teens/Adults Kickboxing (BLUE+) [FRI]" at bounding box center [467, 220] width 71 height 12
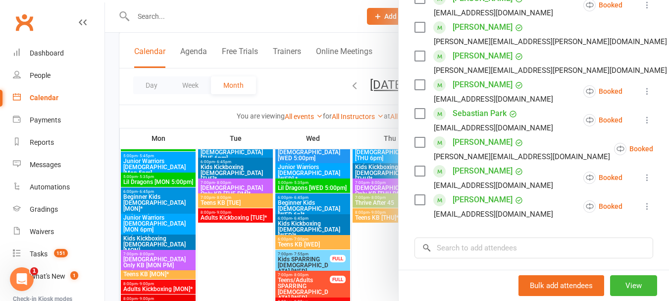
scroll to position [396, 0]
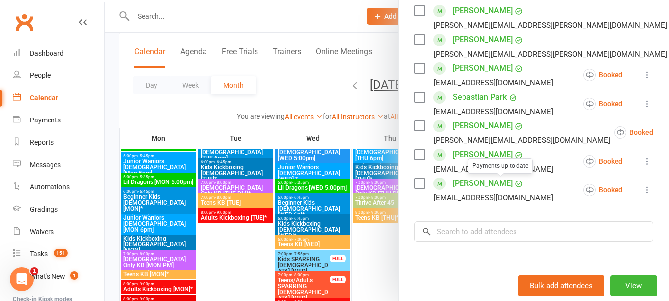
click at [387, 202] on div at bounding box center [387, 150] width 564 height 301
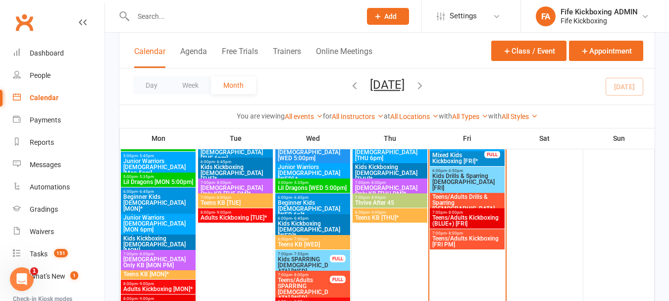
click at [478, 237] on span "Teens/Adults Kickboxing [FRI PM]" at bounding box center [467, 241] width 71 height 12
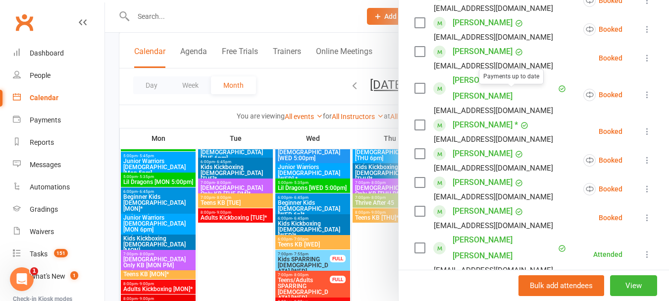
scroll to position [248, 0]
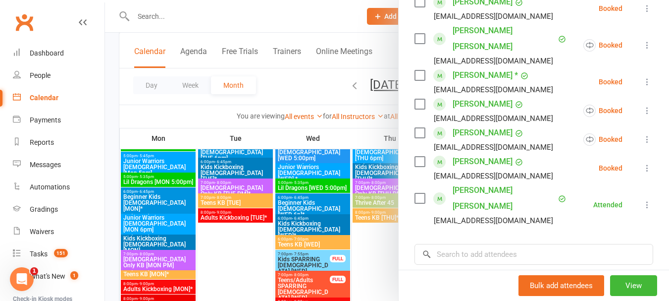
click at [378, 197] on div at bounding box center [387, 150] width 564 height 301
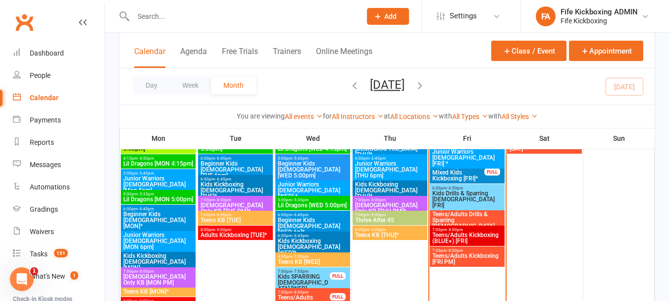
scroll to position [446, 0]
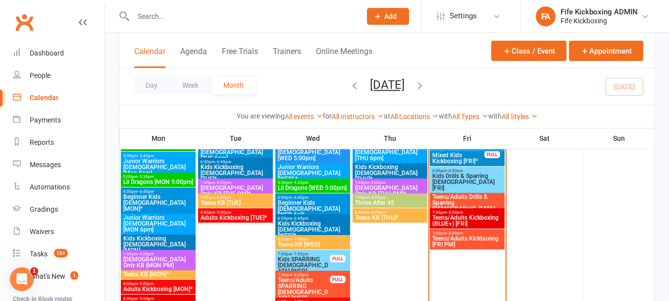
click at [465, 169] on span "6:00pm - 6:50pm" at bounding box center [467, 170] width 71 height 4
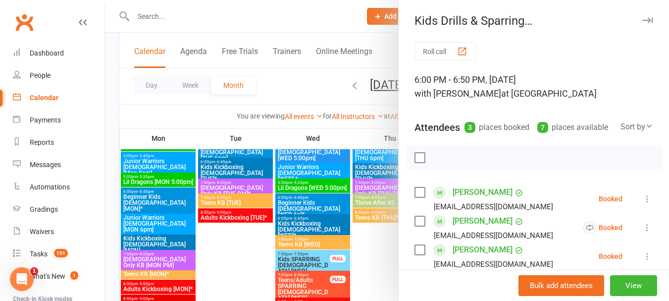
scroll to position [50, 0]
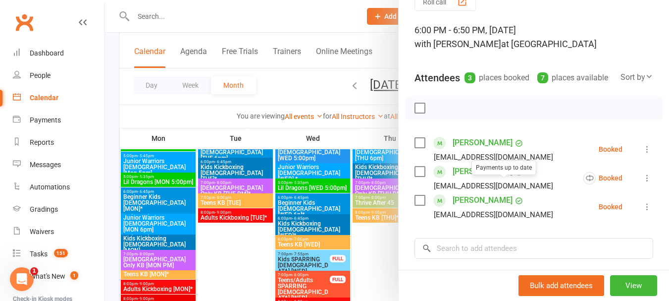
click at [366, 217] on div at bounding box center [387, 150] width 564 height 301
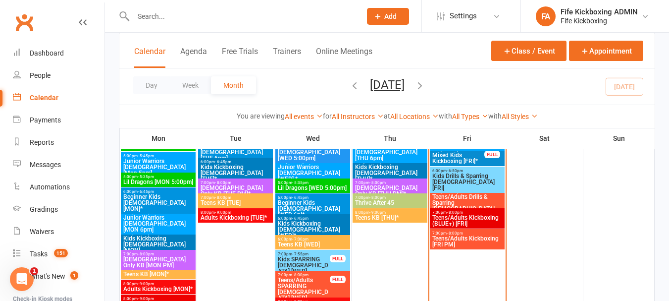
click at [473, 194] on span "Teens/Adults Drills & Sparring 12+yo [FRI]*" at bounding box center [467, 206] width 71 height 24
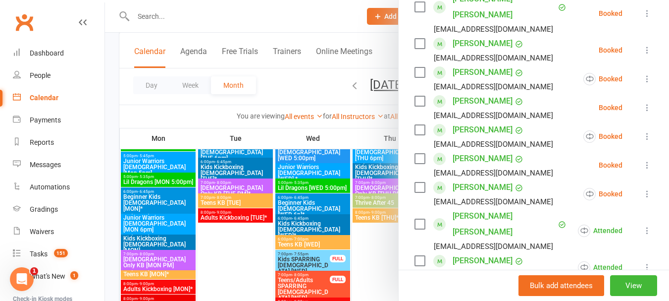
scroll to position [396, 0]
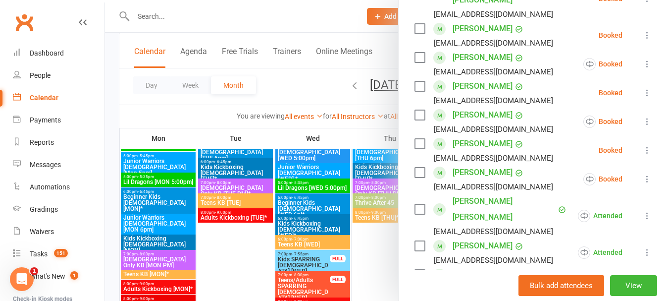
click at [357, 238] on div at bounding box center [387, 150] width 564 height 301
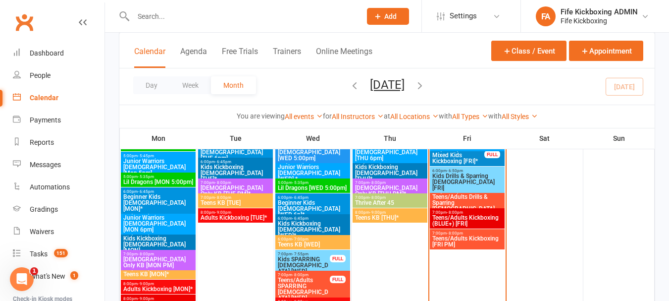
click at [178, 18] on input "text" at bounding box center [242, 16] width 224 height 14
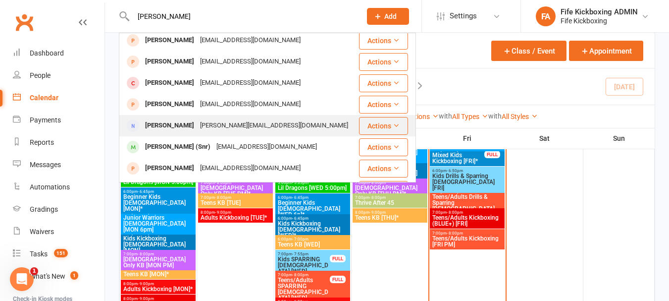
scroll to position [149, 0]
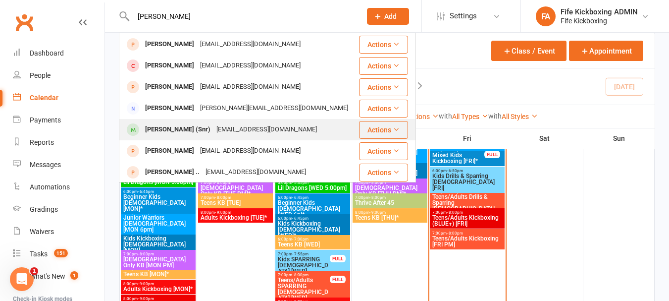
type input "William"
click at [195, 130] on div "William Cook (Snr)" at bounding box center [177, 129] width 71 height 14
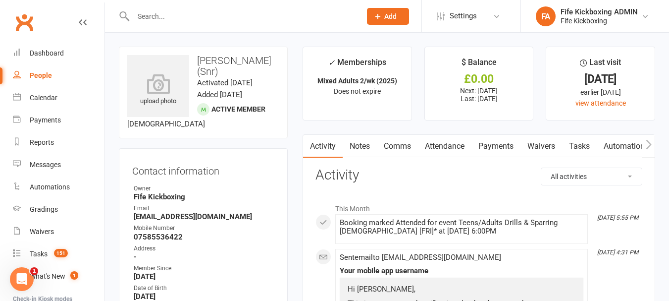
click at [446, 147] on link "Attendance" at bounding box center [444, 146] width 53 height 23
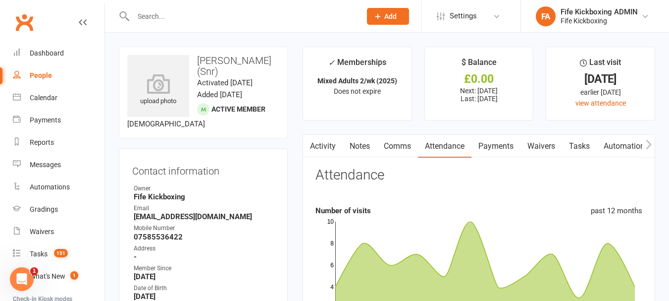
click at [500, 145] on link "Payments" at bounding box center [495, 146] width 49 height 23
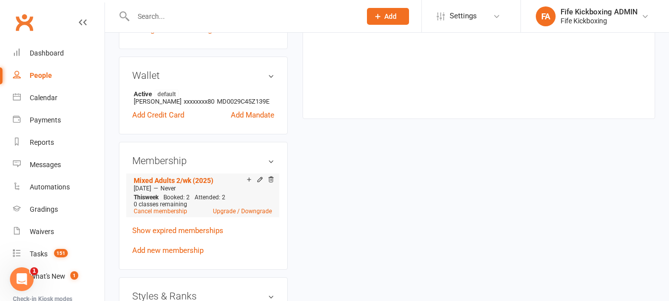
scroll to position [644, 0]
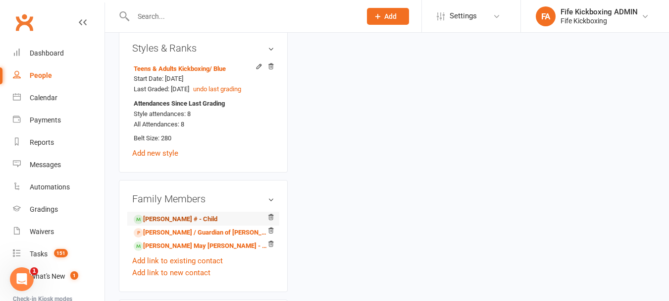
click at [171, 214] on link "William Cook # - Child" at bounding box center [176, 219] width 84 height 10
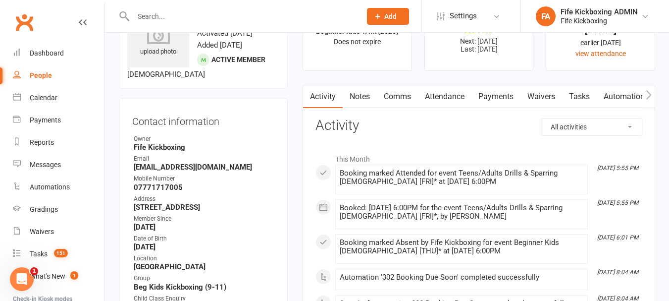
click at [494, 99] on link "Payments" at bounding box center [495, 96] width 49 height 23
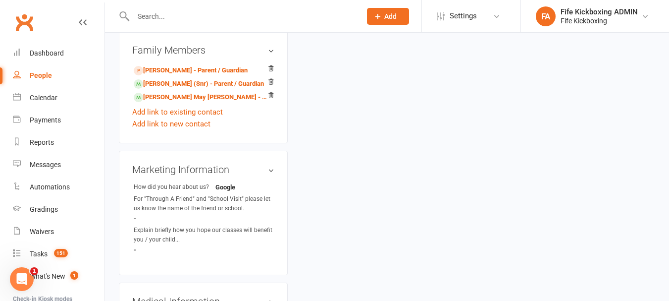
scroll to position [743, 0]
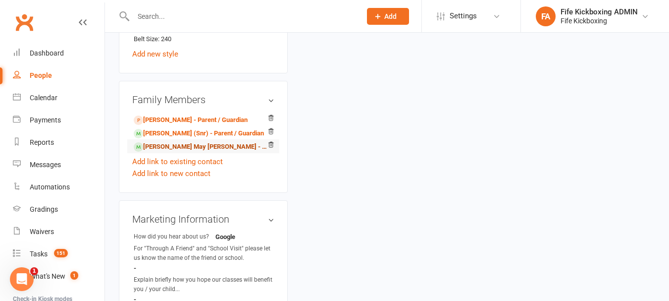
click at [199, 142] on link "Ellie May Cook - Sibling (parent not in system)" at bounding box center [202, 147] width 136 height 10
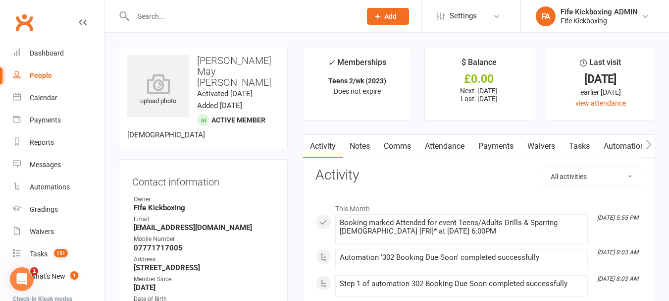
click at [500, 135] on link "Payments" at bounding box center [495, 146] width 49 height 23
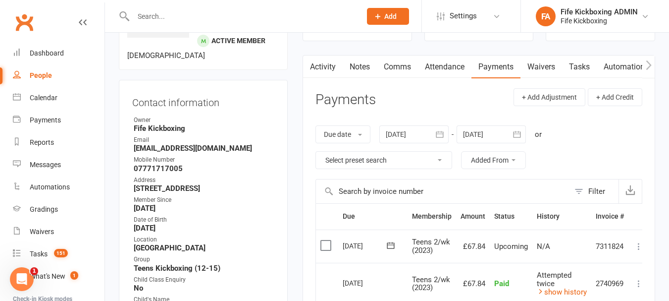
scroll to position [149, 0]
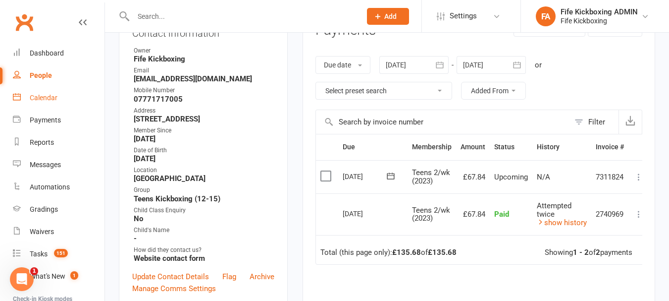
click at [32, 99] on div "Calendar" at bounding box center [44, 98] width 28 height 8
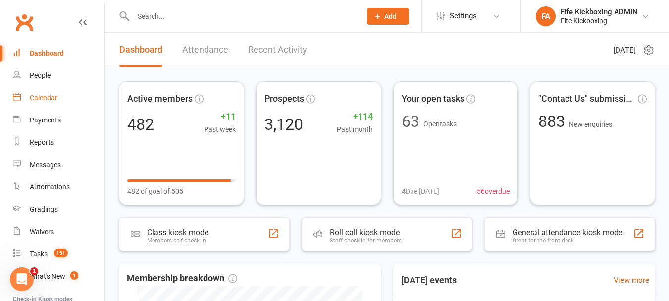
click at [27, 94] on link "Calendar" at bounding box center [59, 98] width 92 height 22
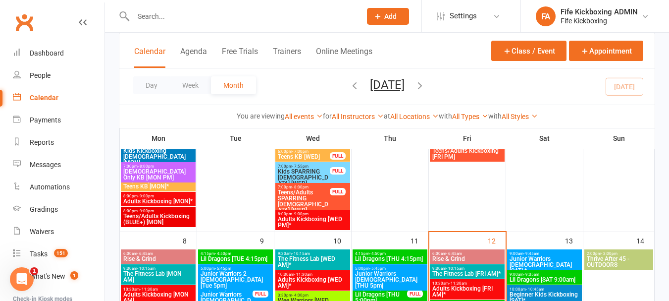
scroll to position [347, 0]
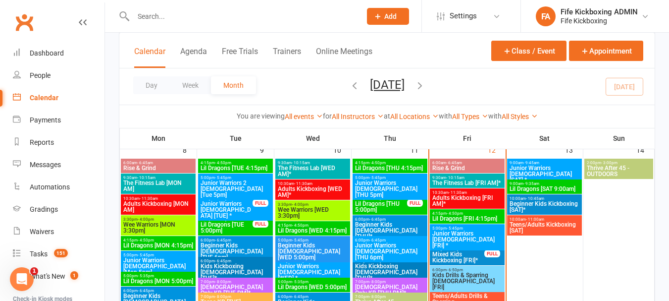
click at [459, 231] on span "Junior Warriors 7-8yo [FRI] *" at bounding box center [467, 239] width 71 height 18
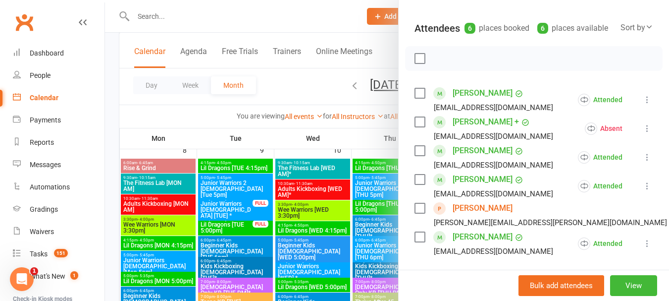
scroll to position [149, 0]
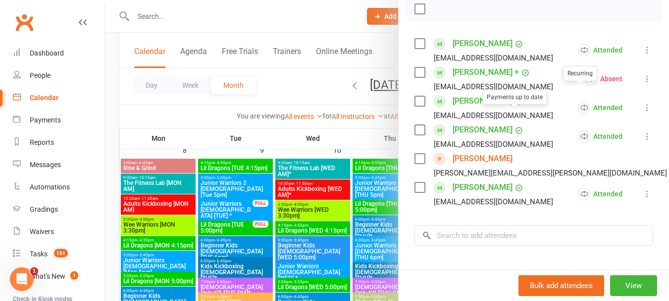
click at [309, 230] on div at bounding box center [387, 150] width 564 height 301
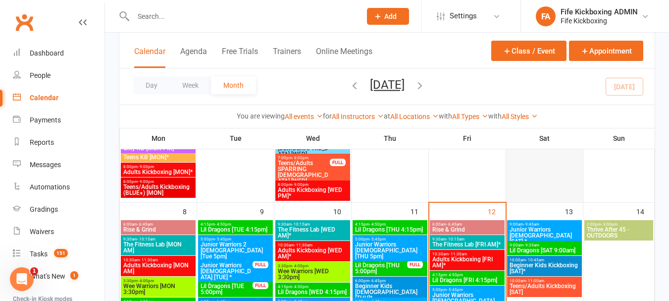
scroll to position [396, 0]
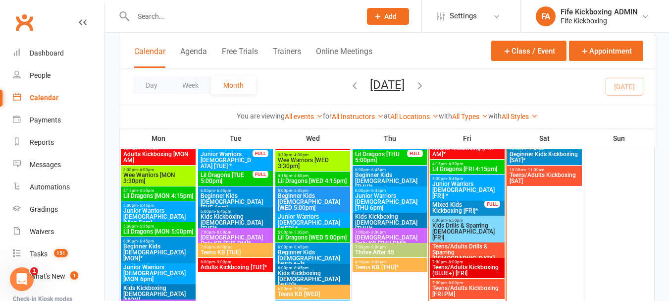
click at [220, 12] on input "text" at bounding box center [242, 16] width 224 height 14
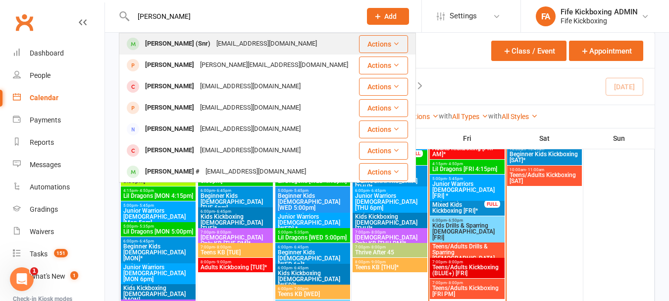
type input "William Cook"
click at [190, 38] on div "William Cook (Snr)" at bounding box center [177, 44] width 71 height 14
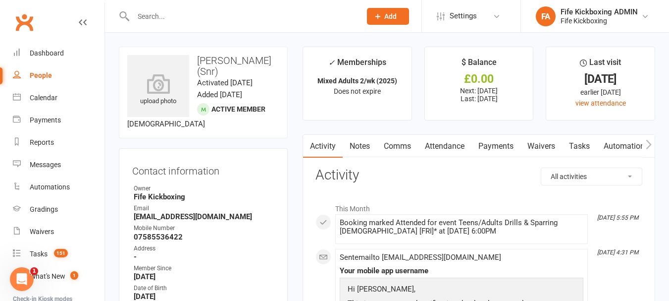
click at [501, 144] on link "Payments" at bounding box center [495, 146] width 49 height 23
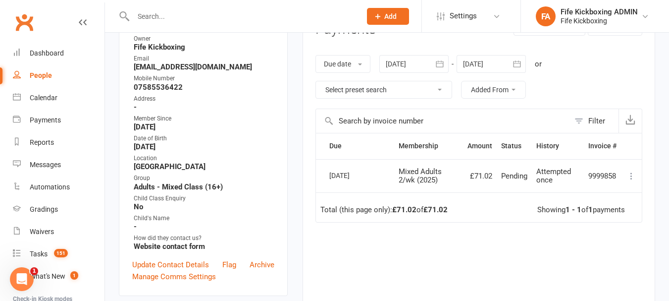
scroll to position [149, 0]
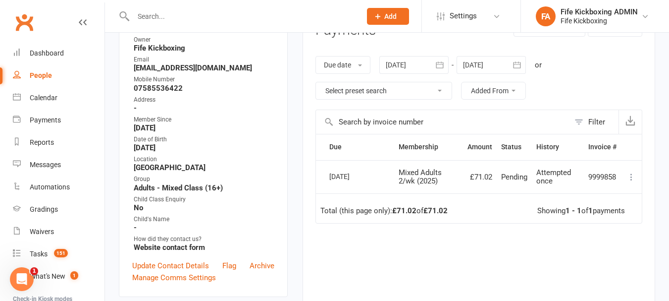
click at [65, 78] on link "People" at bounding box center [59, 75] width 92 height 22
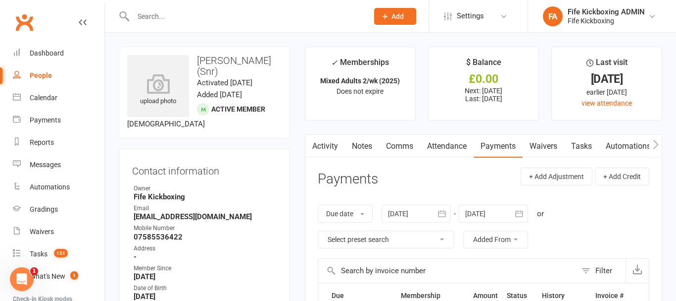
select select "100"
